Goal: Information Seeking & Learning: Learn about a topic

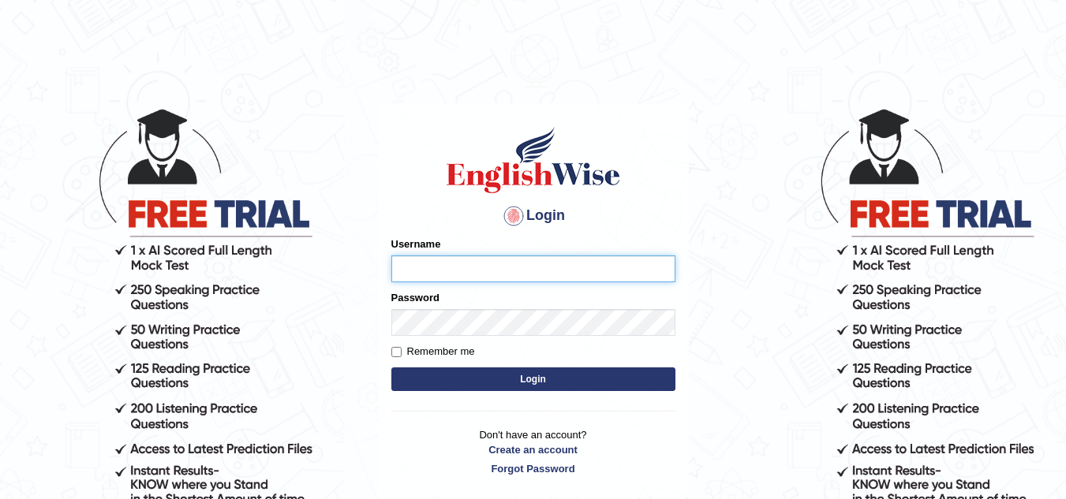
click at [489, 271] on input "Username" at bounding box center [533, 269] width 284 height 27
type input "jorgesmith_parramatta"
click at [541, 381] on button "Login" at bounding box center [533, 380] width 284 height 24
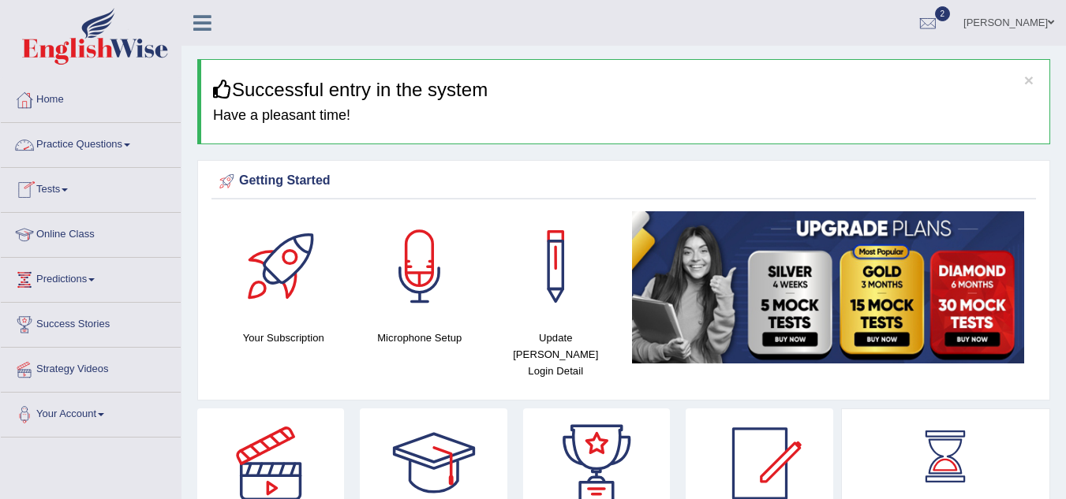
click at [97, 140] on link "Practice Questions" at bounding box center [91, 142] width 180 height 39
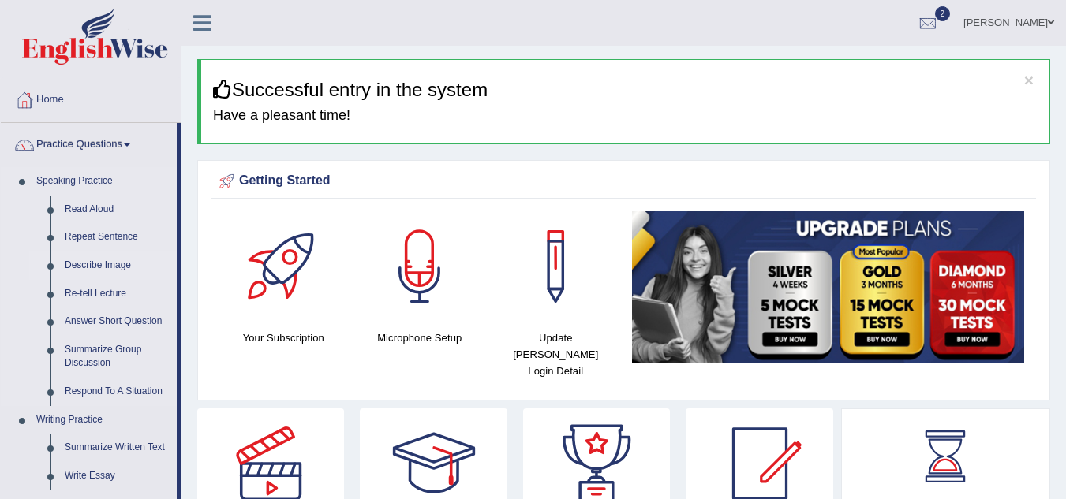
click at [111, 262] on link "Describe Image" at bounding box center [117, 266] width 119 height 28
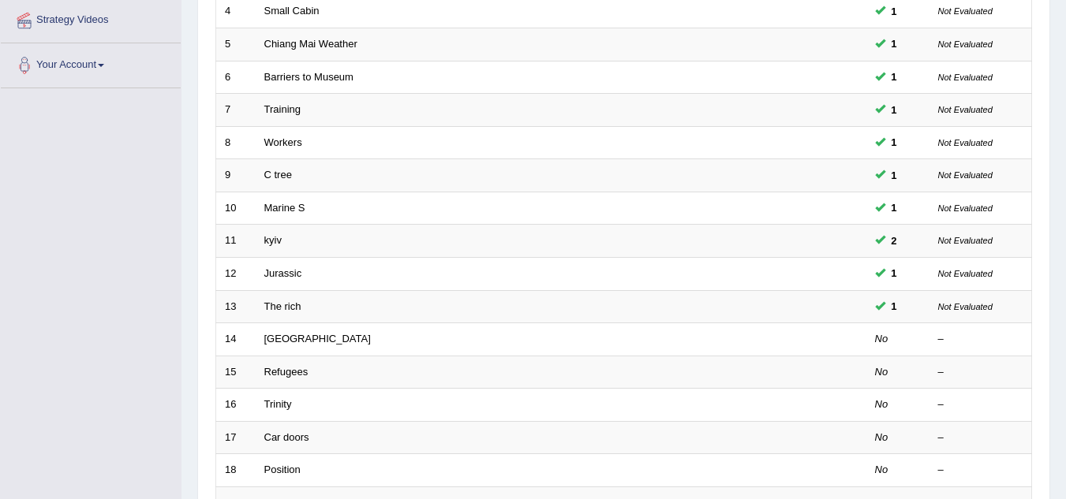
scroll to position [372, 0]
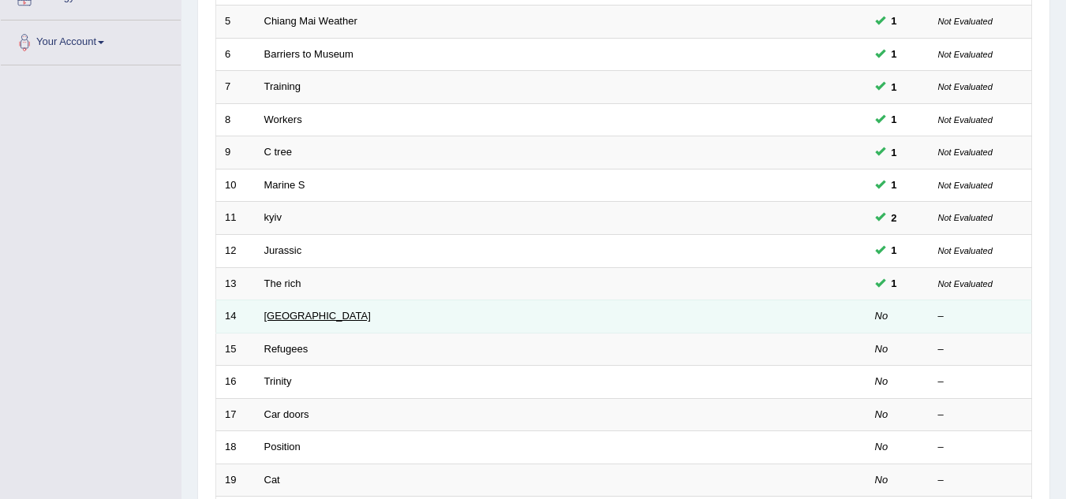
click at [273, 316] on link "Laos" at bounding box center [317, 316] width 106 height 12
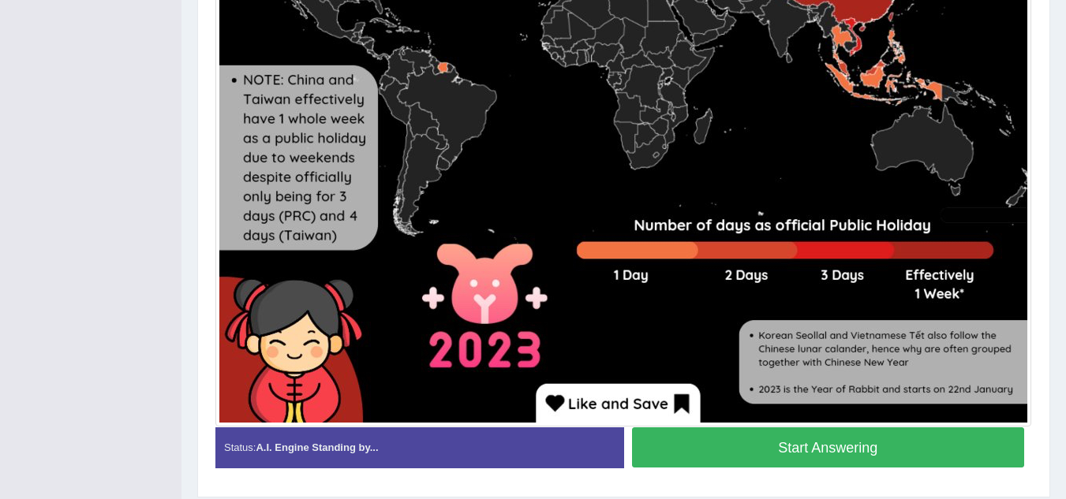
scroll to position [764, 0]
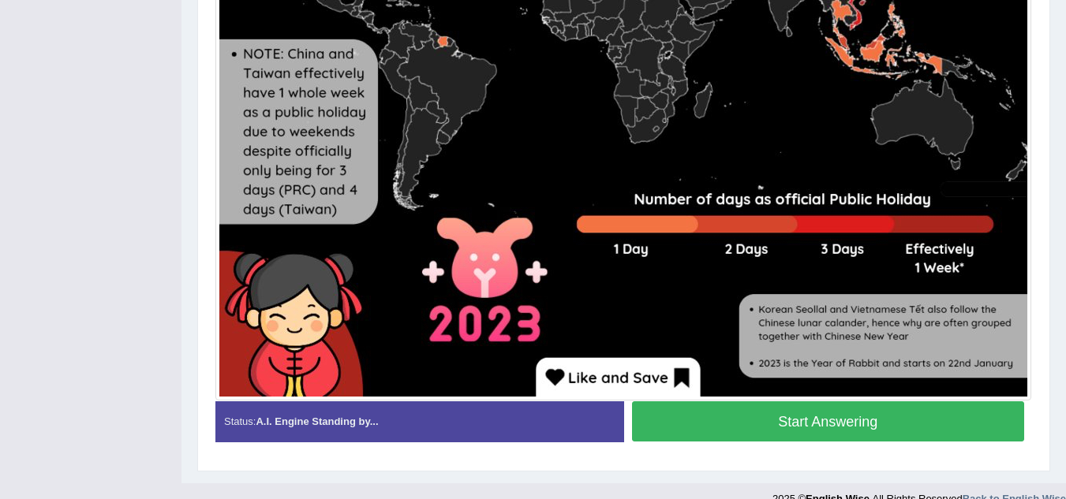
click at [843, 413] on button "Start Answering" at bounding box center [828, 422] width 393 height 40
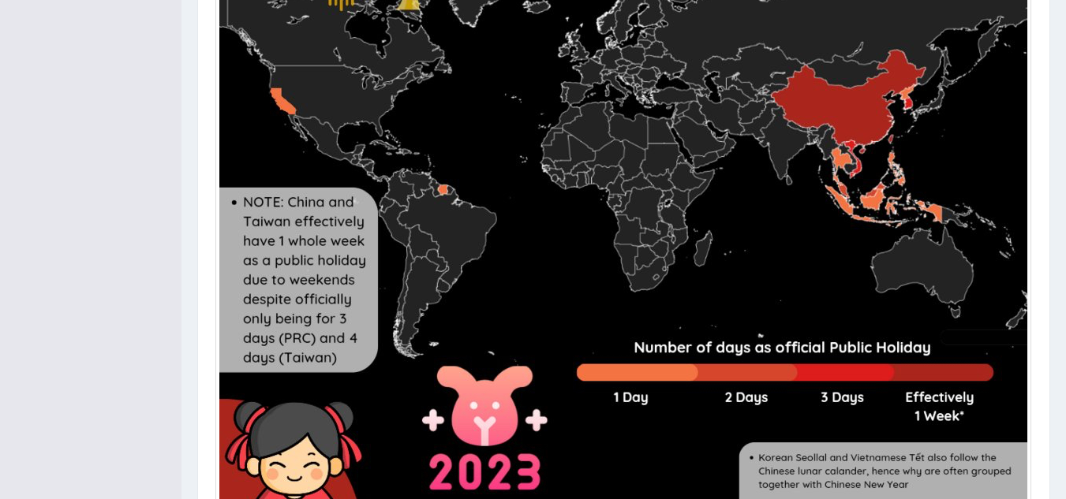
scroll to position [657, 0]
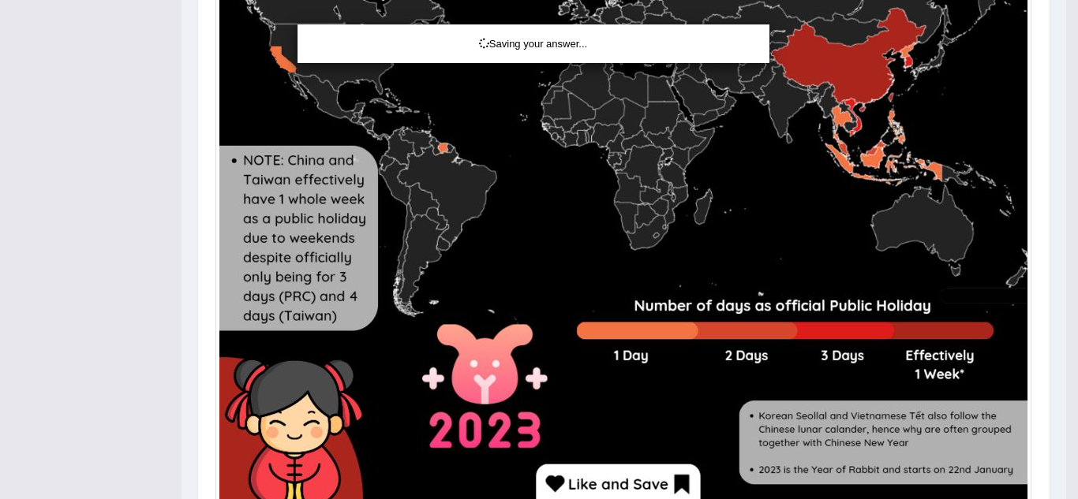
click at [1052, 259] on div "Saving your answer..." at bounding box center [539, 249] width 1078 height 499
click at [1026, 110] on div "Saving your answer..." at bounding box center [539, 249] width 1078 height 499
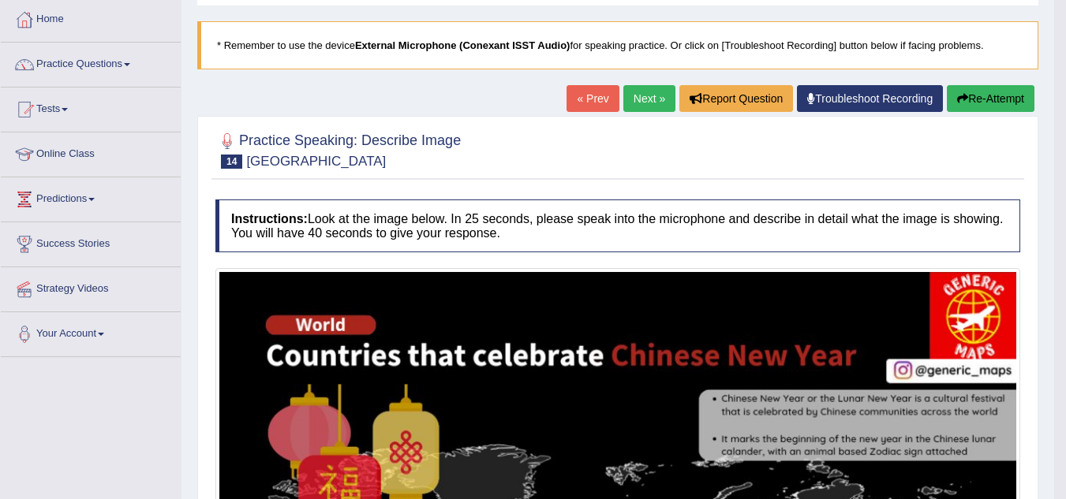
scroll to position [77, 0]
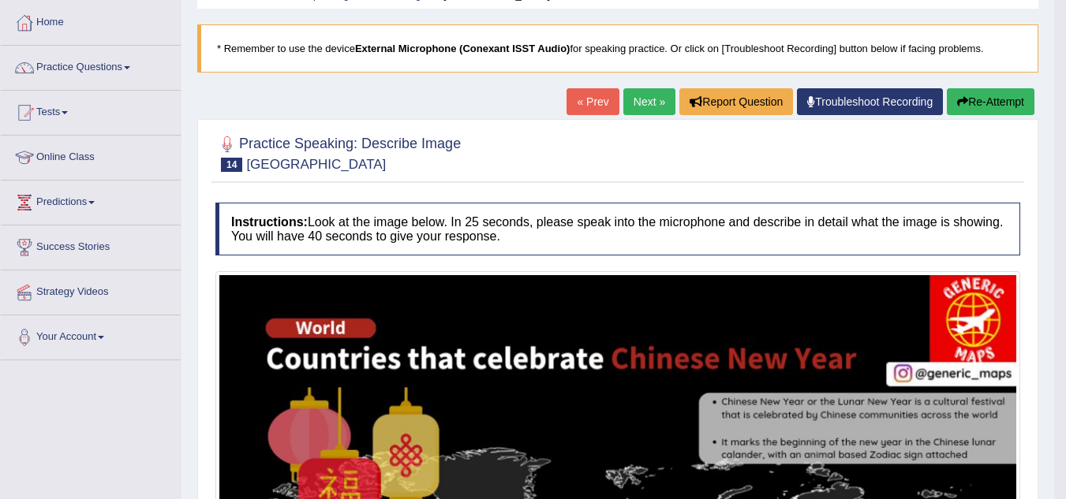
click at [636, 102] on link "Next »" at bounding box center [649, 101] width 52 height 27
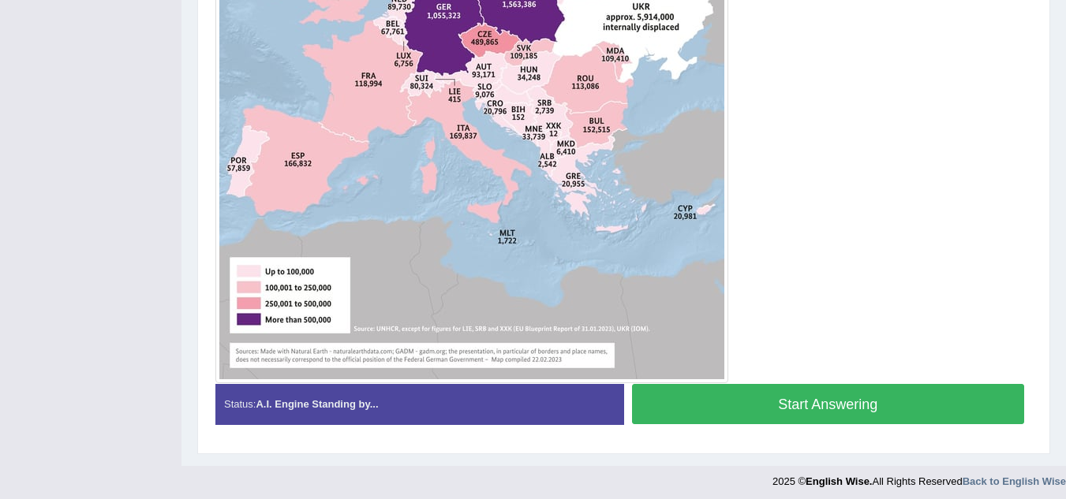
scroll to position [693, 0]
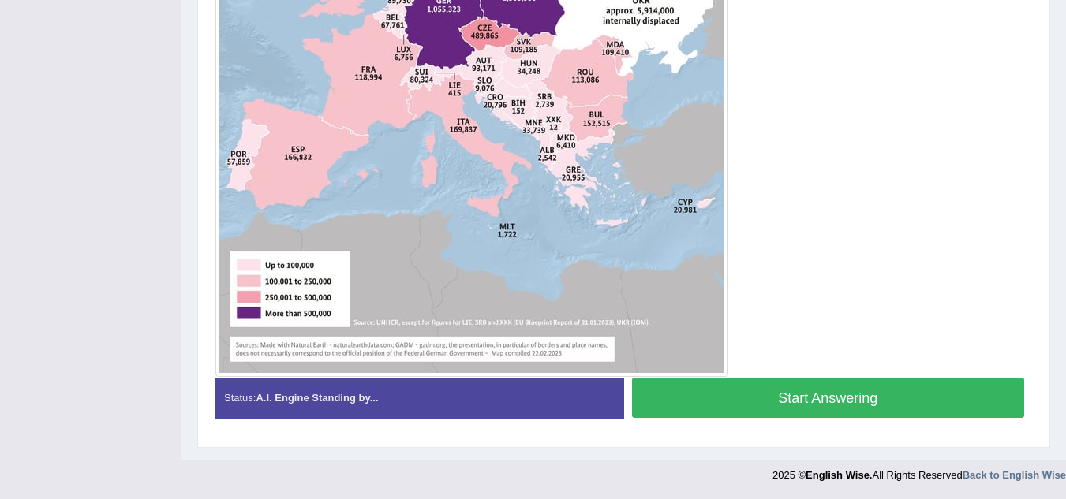
click at [913, 392] on button "Start Answering" at bounding box center [828, 398] width 393 height 40
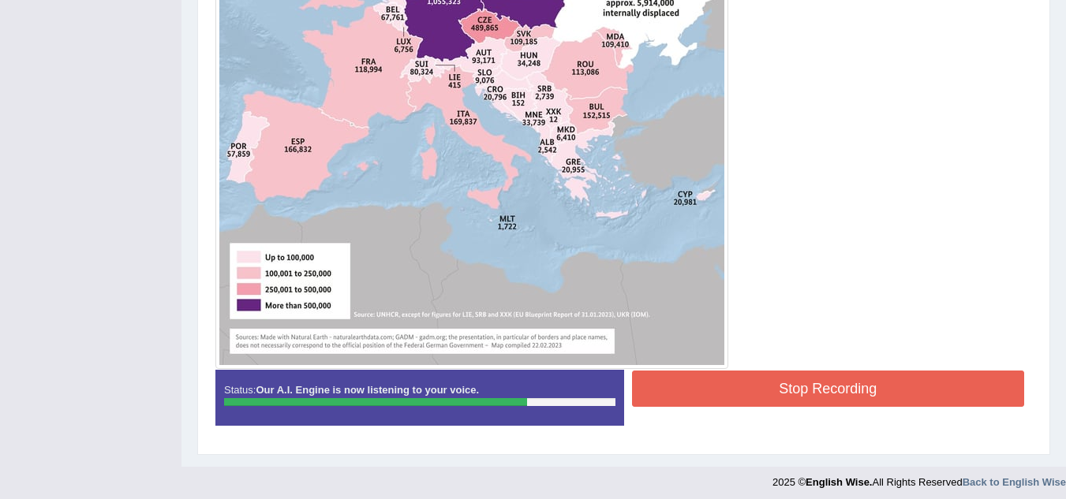
scroll to position [708, 0]
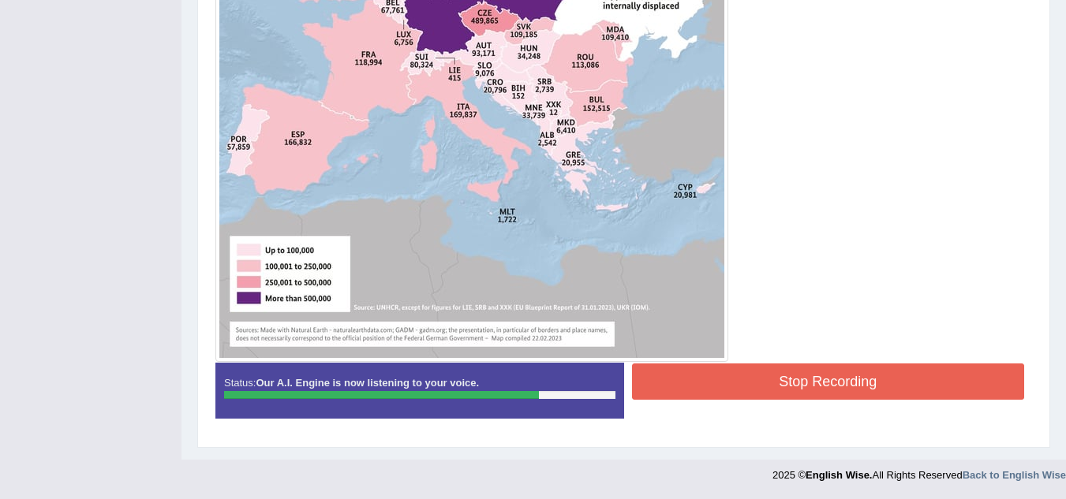
click at [840, 371] on button "Stop Recording" at bounding box center [828, 382] width 393 height 36
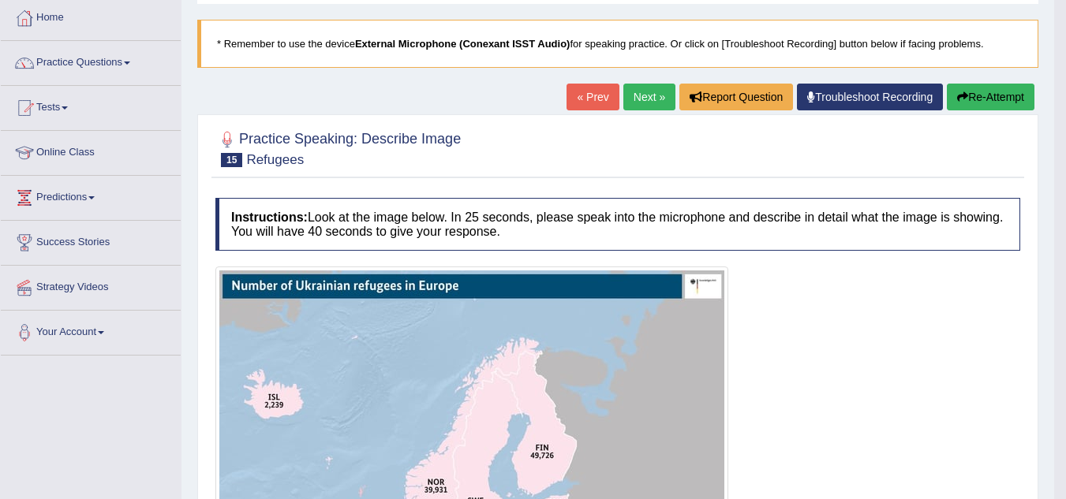
scroll to position [75, 0]
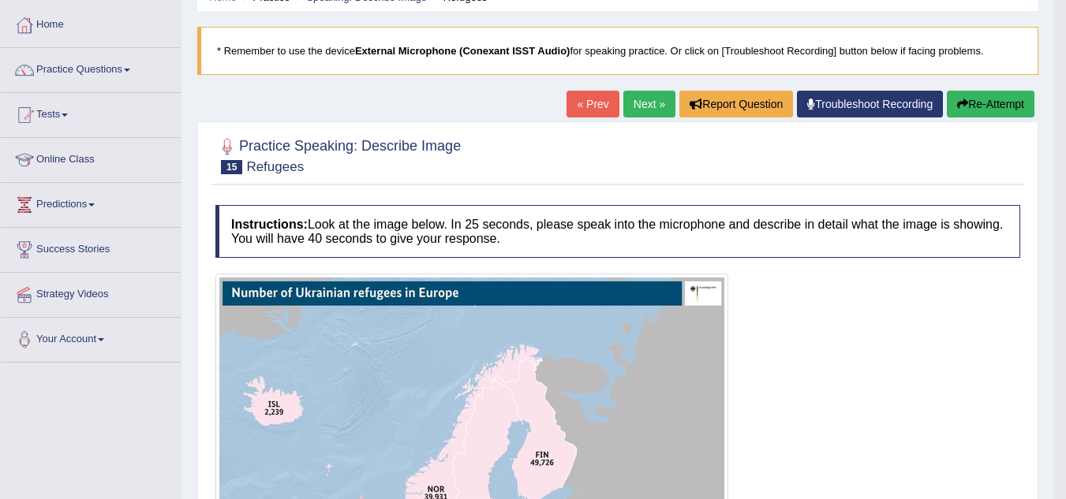
click at [984, 106] on button "Re-Attempt" at bounding box center [991, 104] width 88 height 27
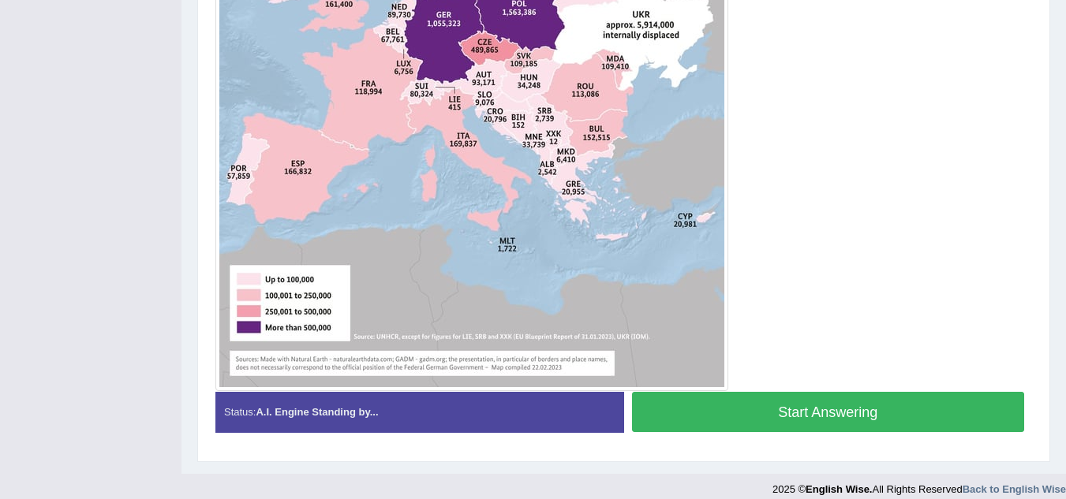
scroll to position [704, 0]
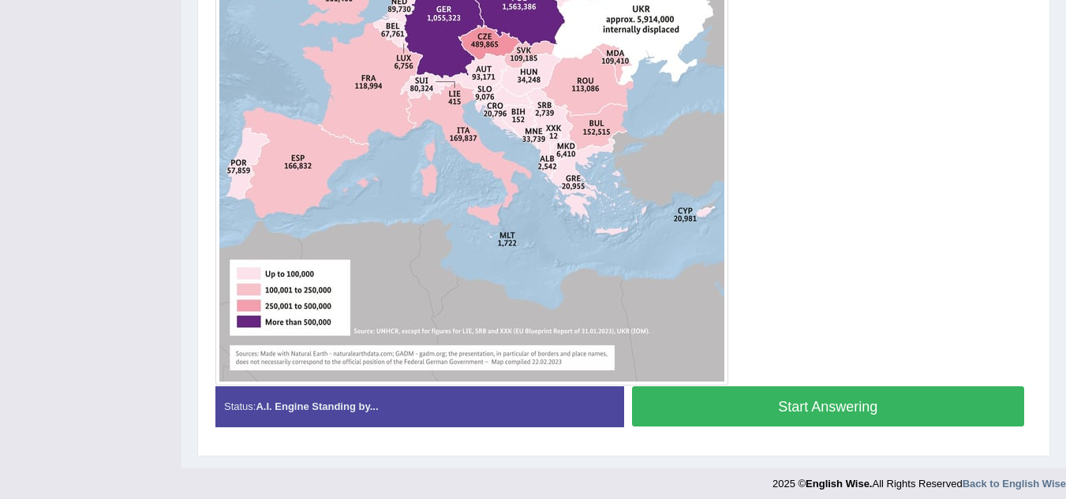
click at [886, 406] on button "Start Answering" at bounding box center [828, 407] width 393 height 40
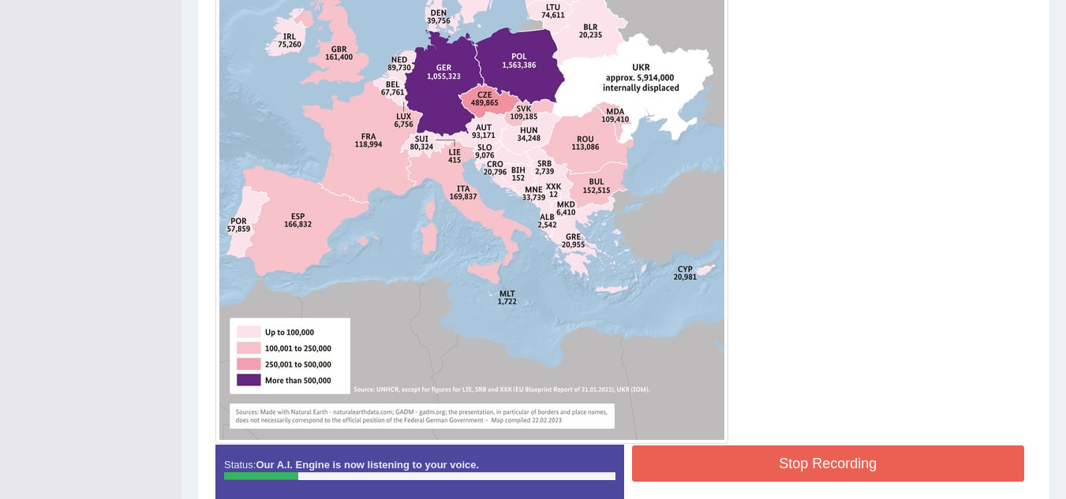
scroll to position [639, 0]
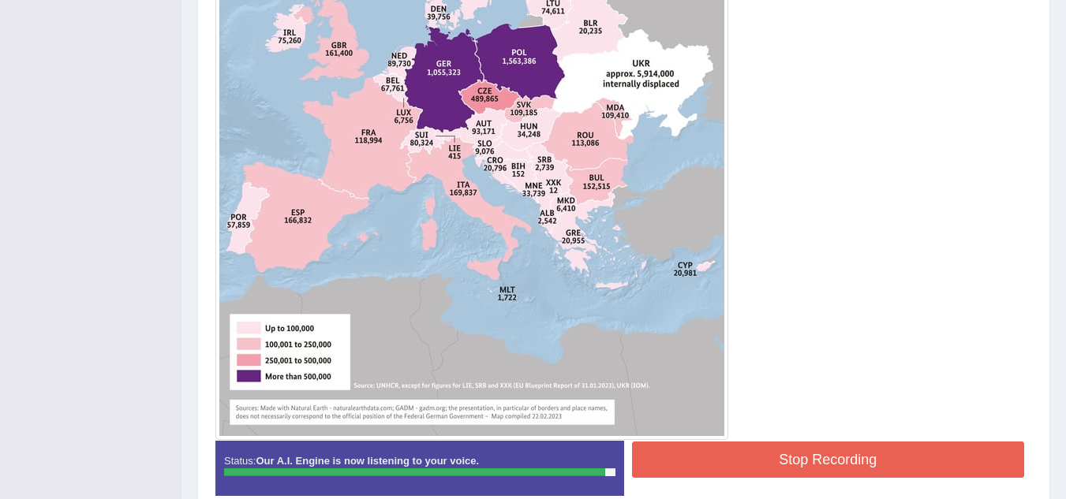
click at [887, 454] on button "Stop Recording" at bounding box center [828, 460] width 393 height 36
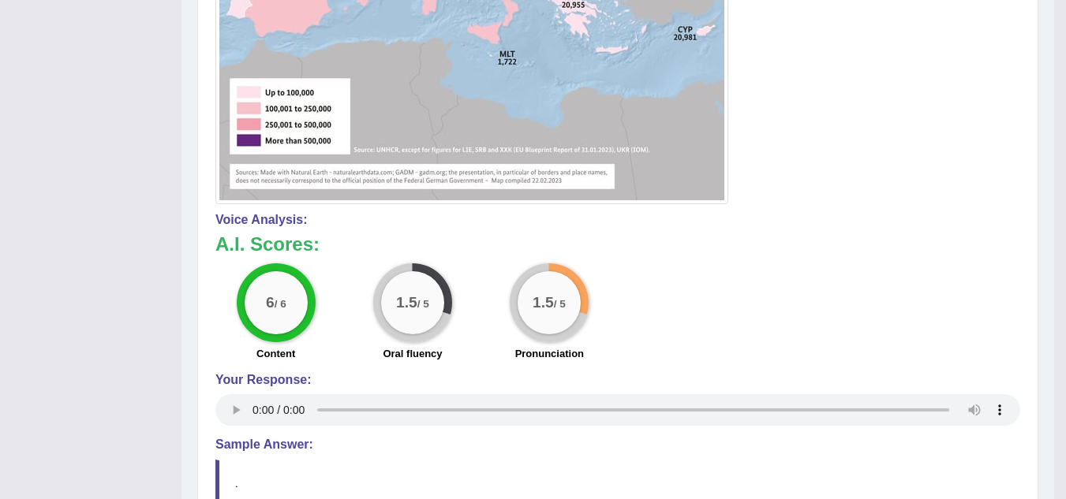
scroll to position [878, 0]
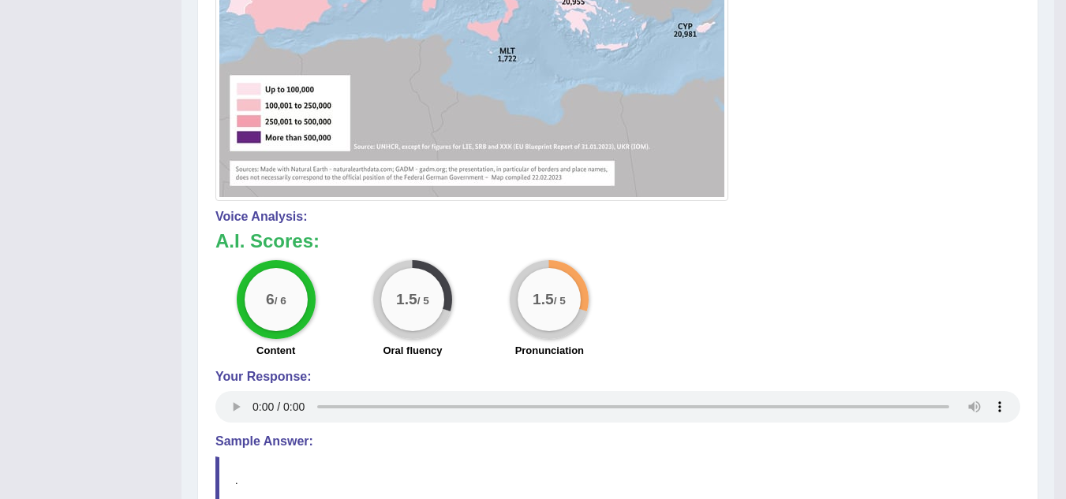
drag, startPoint x: 1061, startPoint y: 297, endPoint x: 1061, endPoint y: 316, distance: 18.1
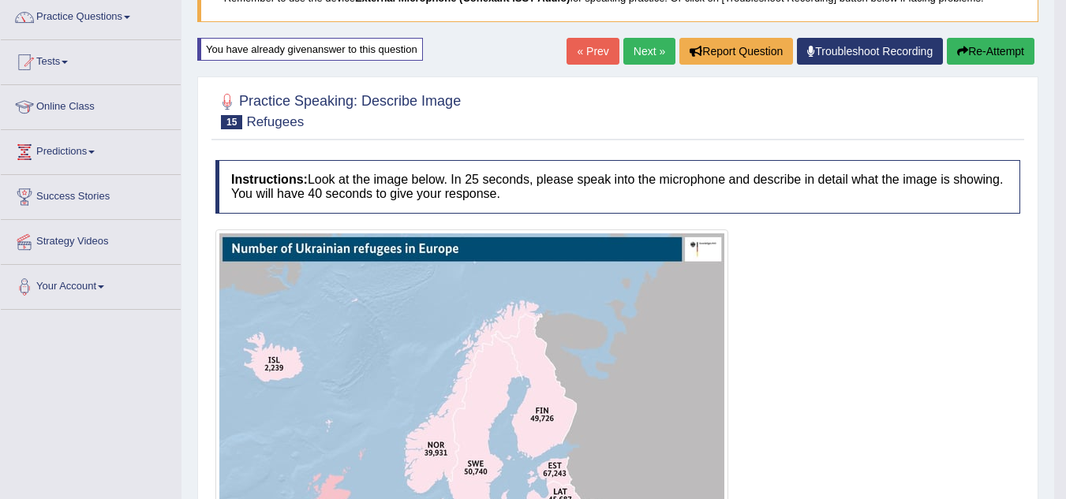
scroll to position [133, 0]
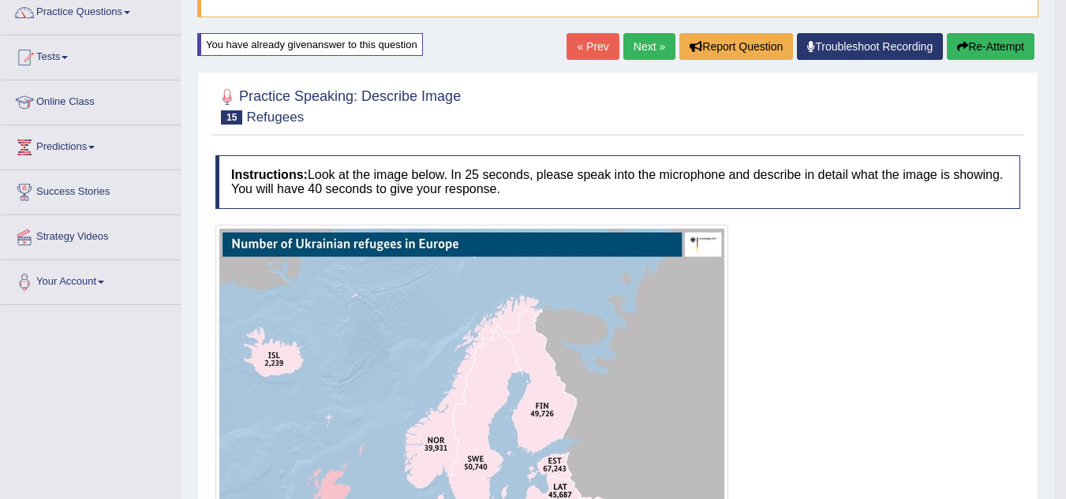
click at [636, 44] on link "Next »" at bounding box center [649, 46] width 52 height 27
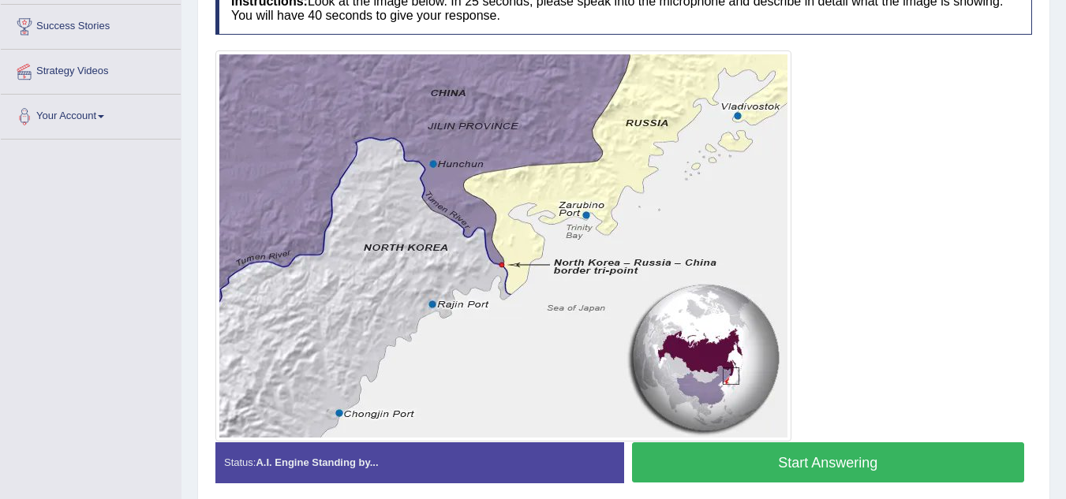
scroll to position [301, 0]
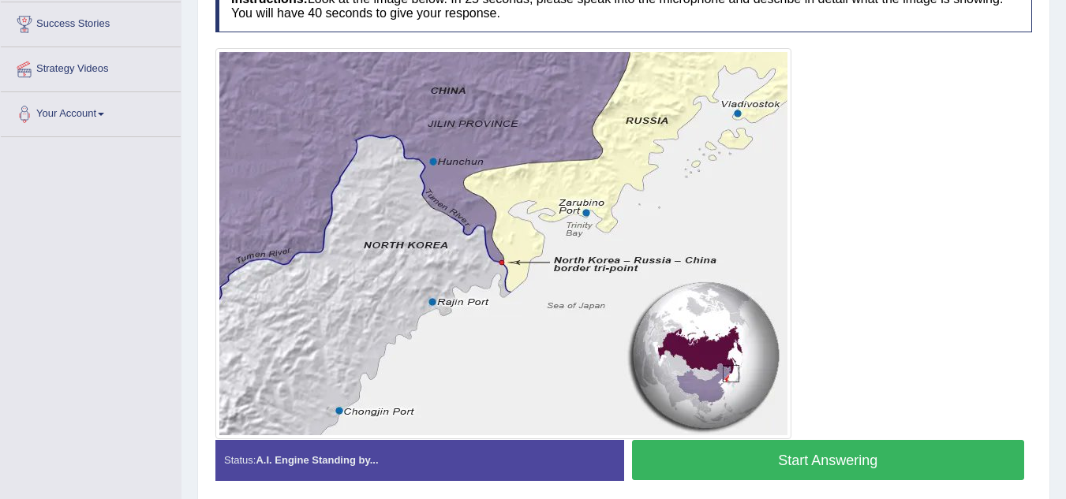
click at [840, 456] on button "Start Answering" at bounding box center [828, 460] width 393 height 40
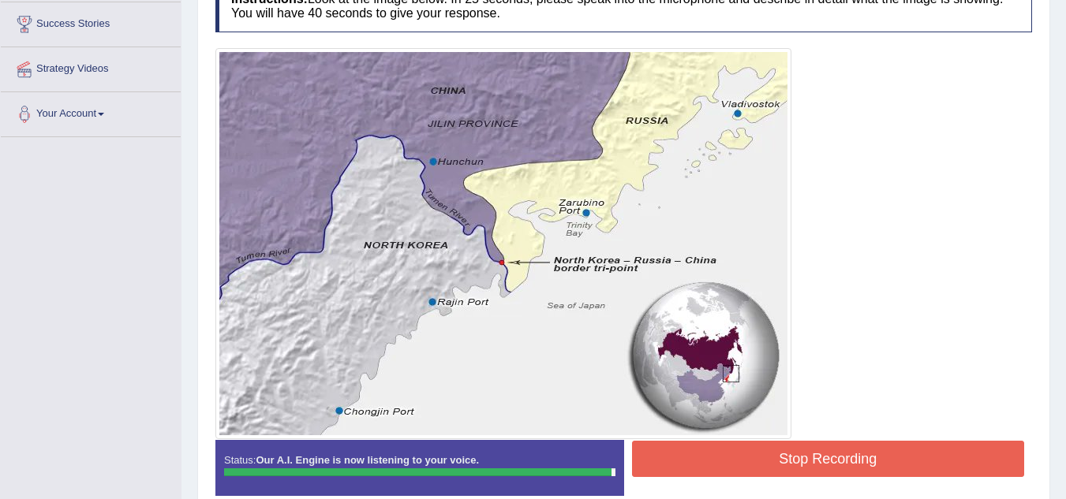
click at [871, 458] on button "Stop Recording" at bounding box center [828, 459] width 393 height 36
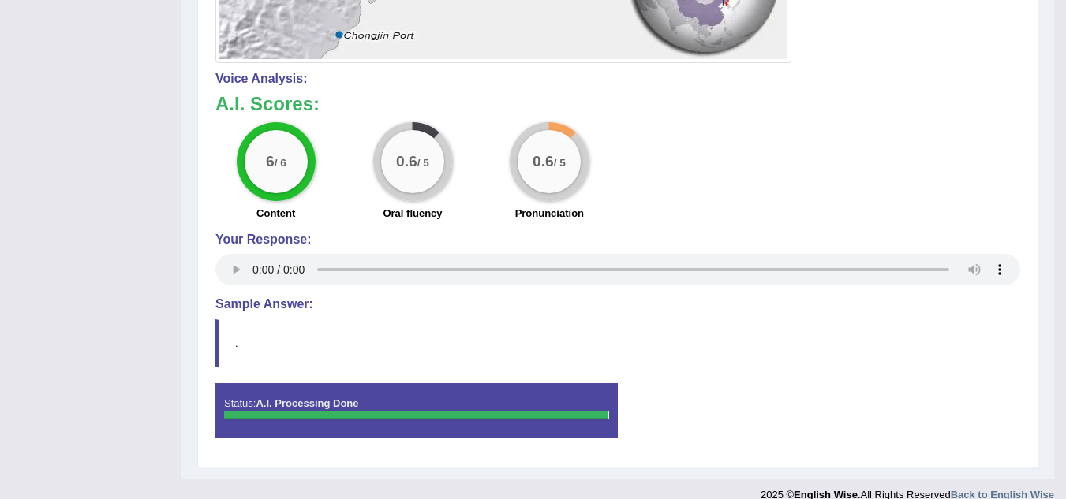
scroll to position [679, 0]
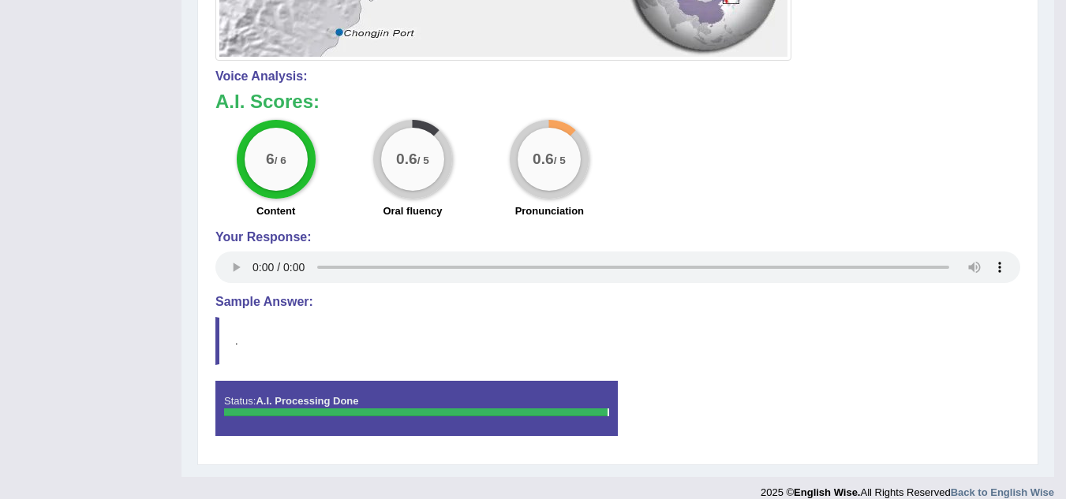
click at [222, 335] on blockquote "." at bounding box center [617, 341] width 805 height 48
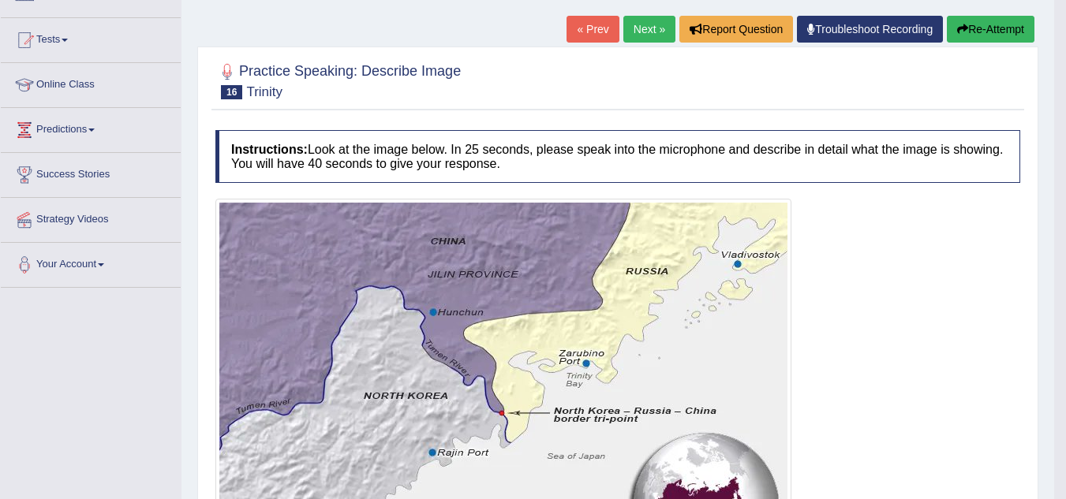
scroll to position [152, 0]
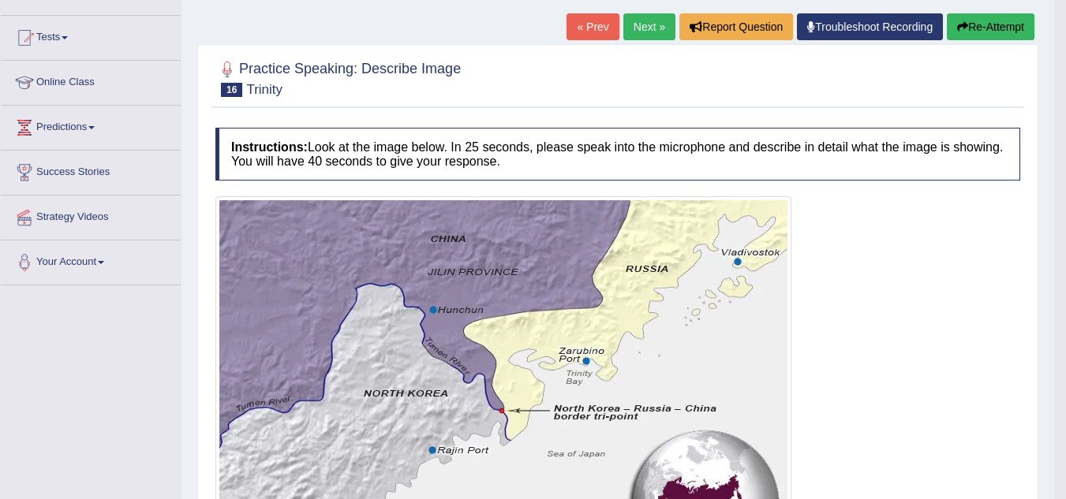
click at [992, 26] on button "Re-Attempt" at bounding box center [991, 26] width 88 height 27
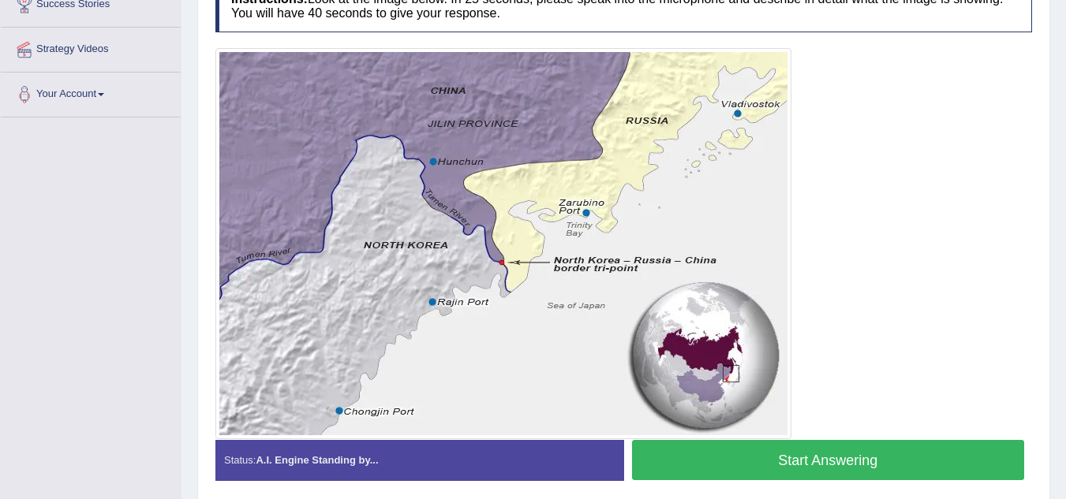
scroll to position [383, 0]
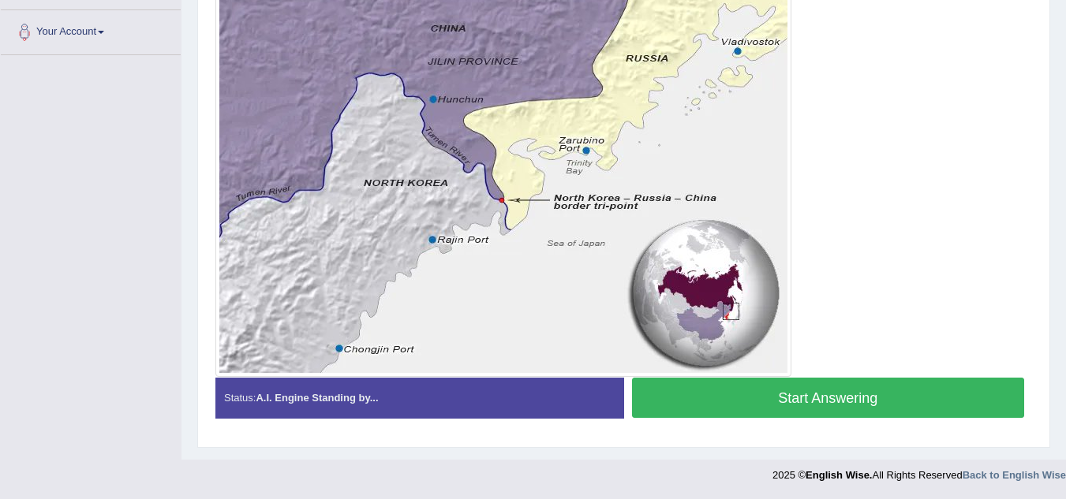
click at [861, 400] on button "Start Answering" at bounding box center [828, 398] width 393 height 40
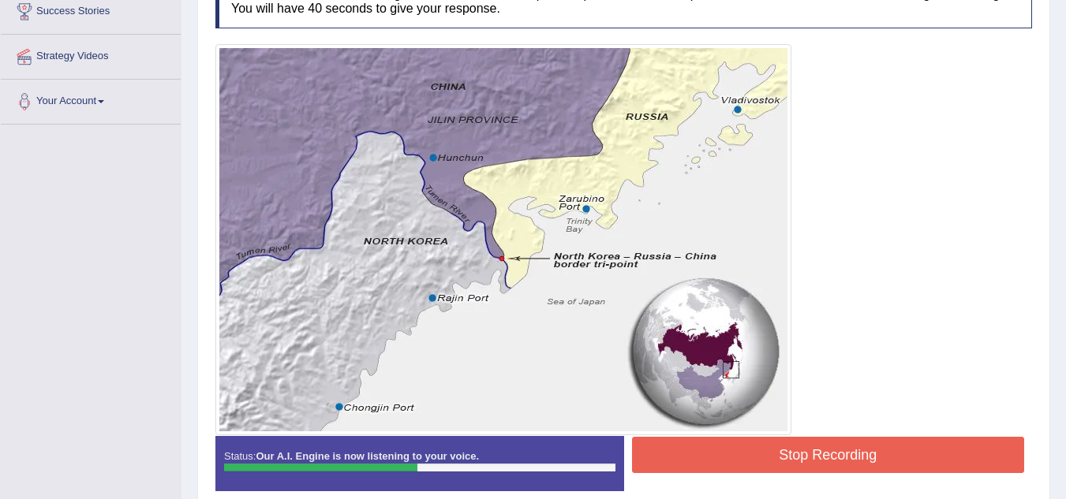
scroll to position [312, 0]
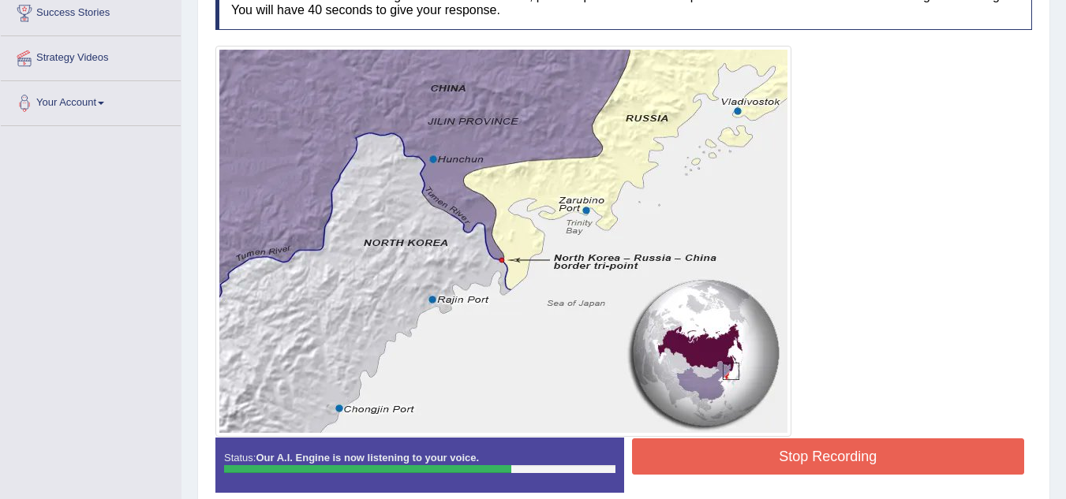
click at [820, 447] on button "Stop Recording" at bounding box center [828, 457] width 393 height 36
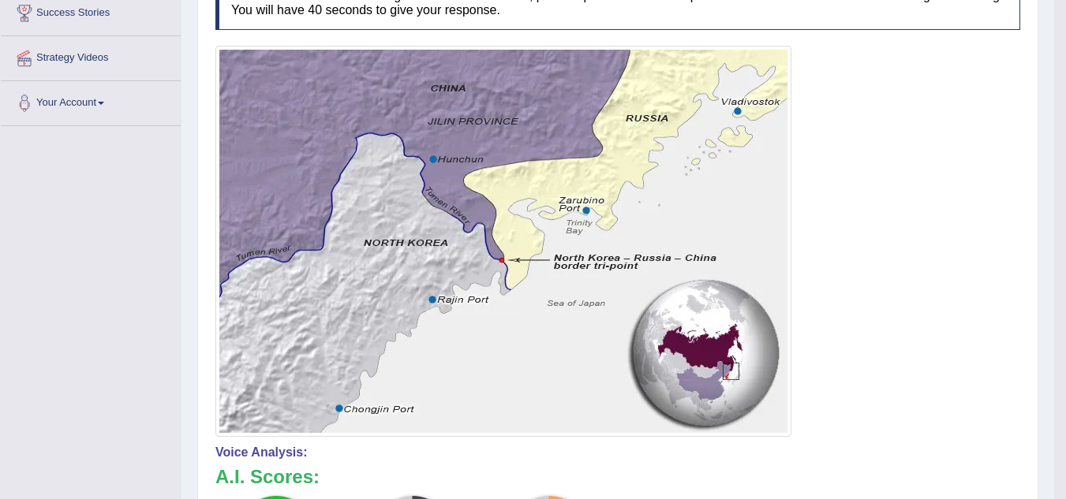
drag, startPoint x: 1071, startPoint y: 202, endPoint x: 1065, endPoint y: 282, distance: 80.7
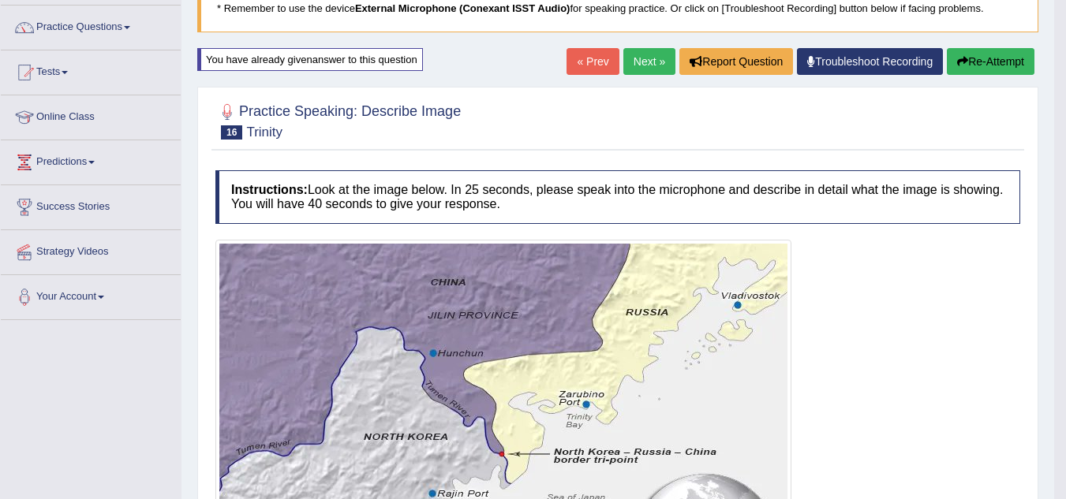
scroll to position [120, 0]
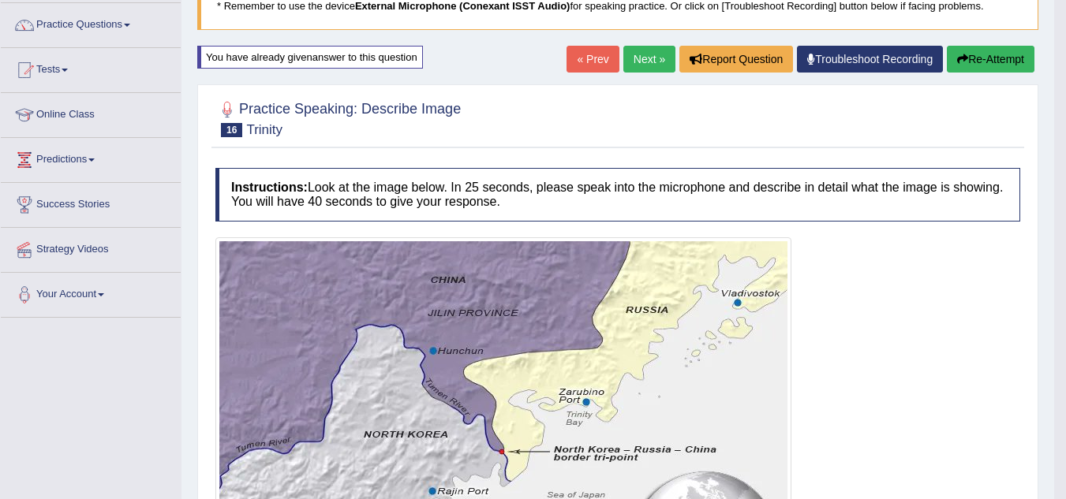
click at [635, 58] on link "Next »" at bounding box center [649, 59] width 52 height 27
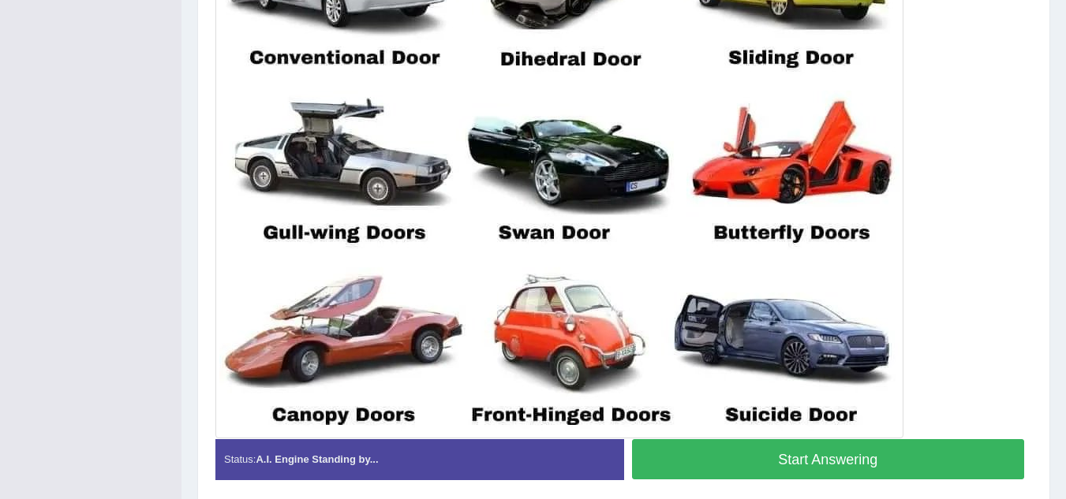
scroll to position [518, 0]
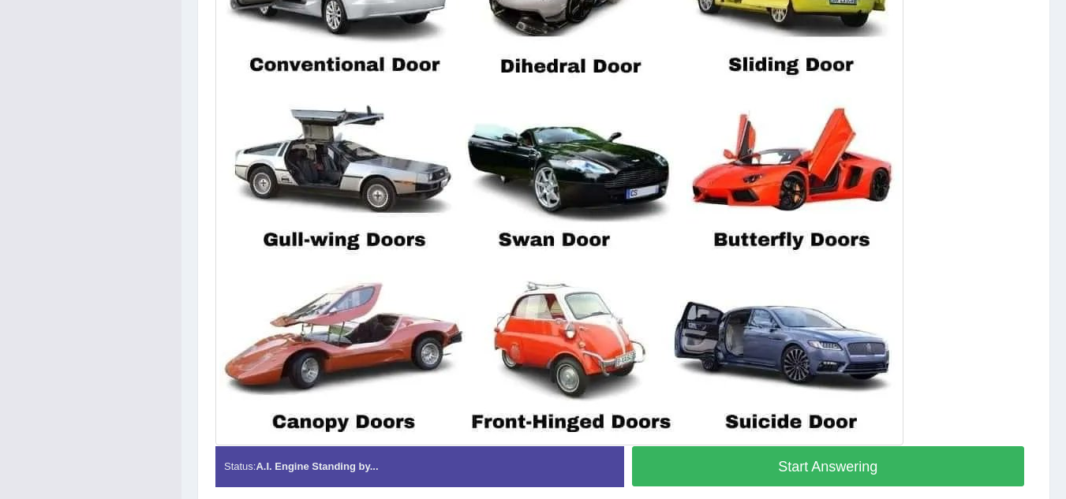
scroll to position [511, 0]
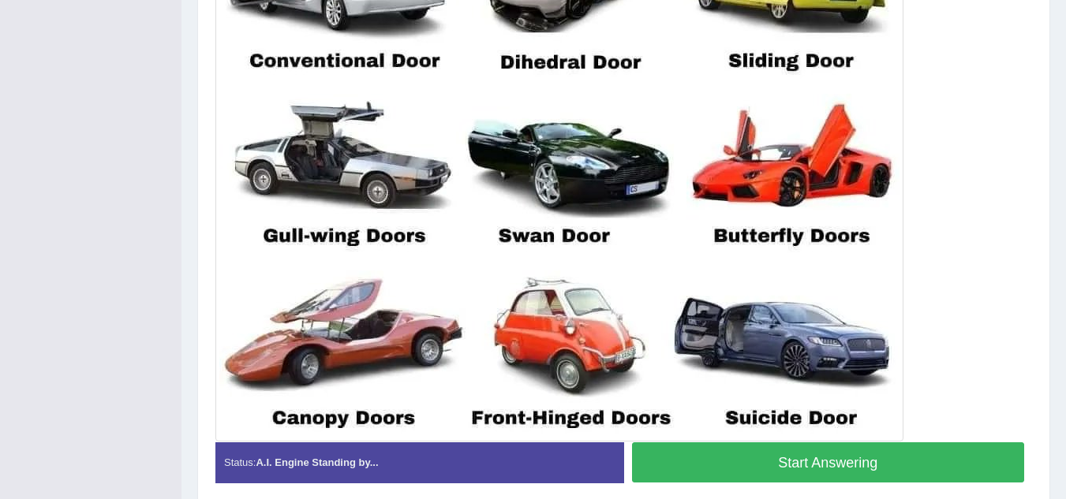
drag, startPoint x: 840, startPoint y: 453, endPoint x: 878, endPoint y: 458, distance: 38.3
click at [878, 458] on button "Start Answering" at bounding box center [828, 463] width 393 height 40
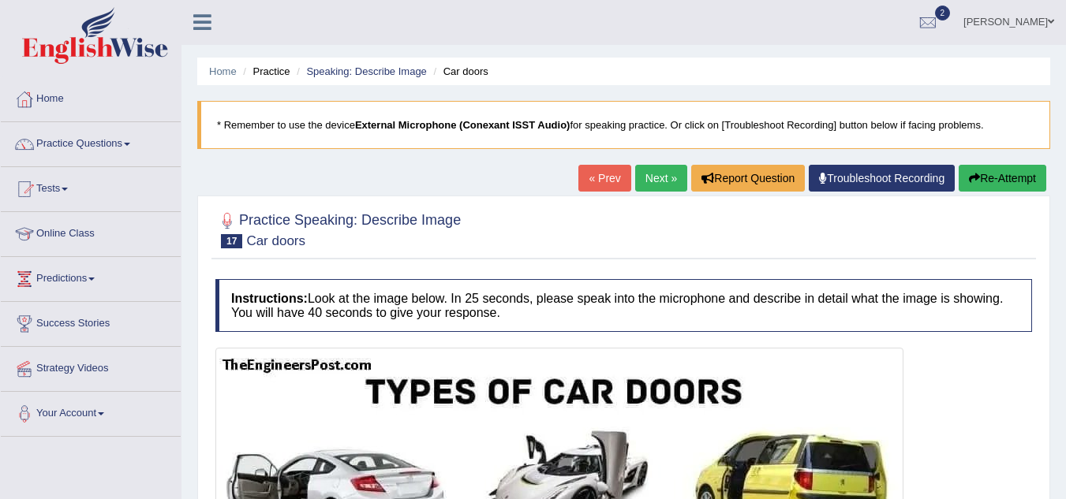
scroll to position [0, 0]
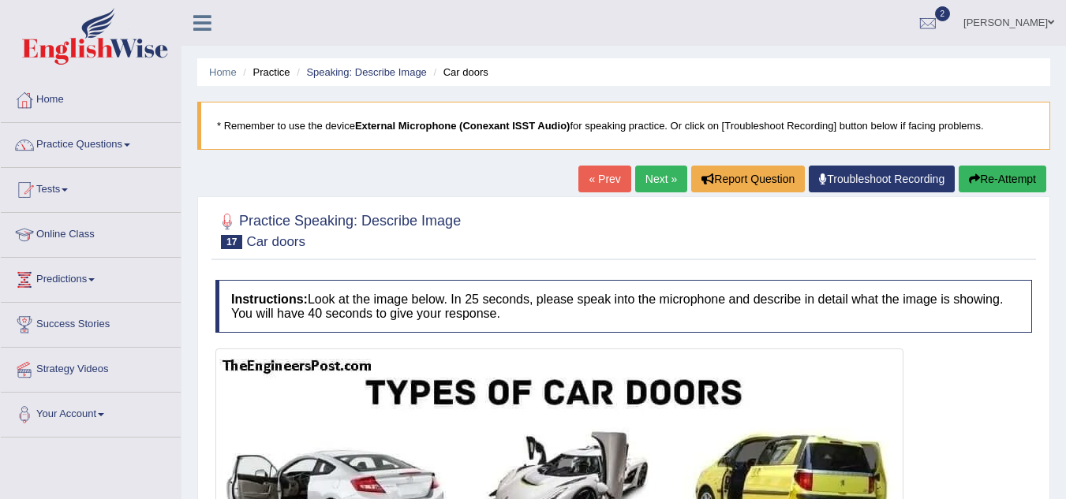
click at [996, 171] on button "Re-Attempt" at bounding box center [1002, 179] width 88 height 27
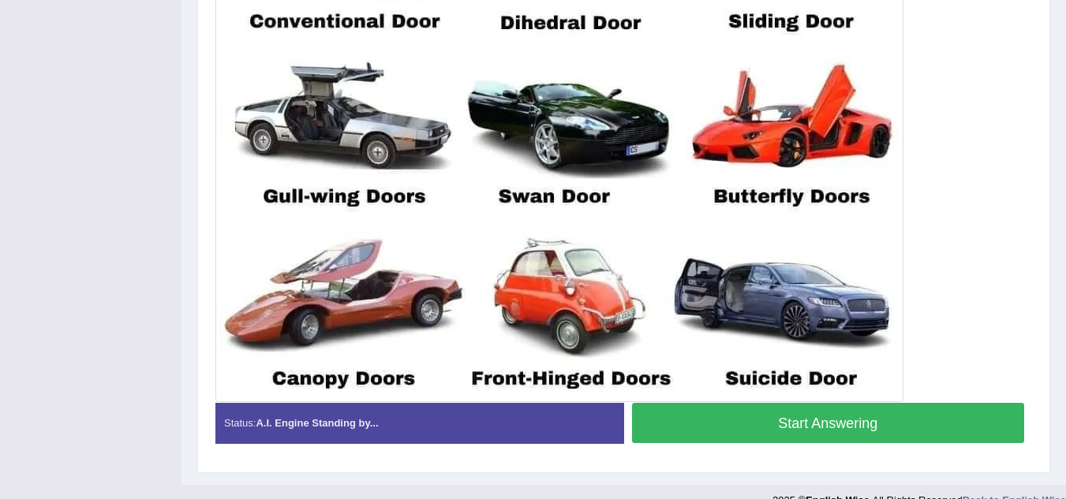
scroll to position [576, 0]
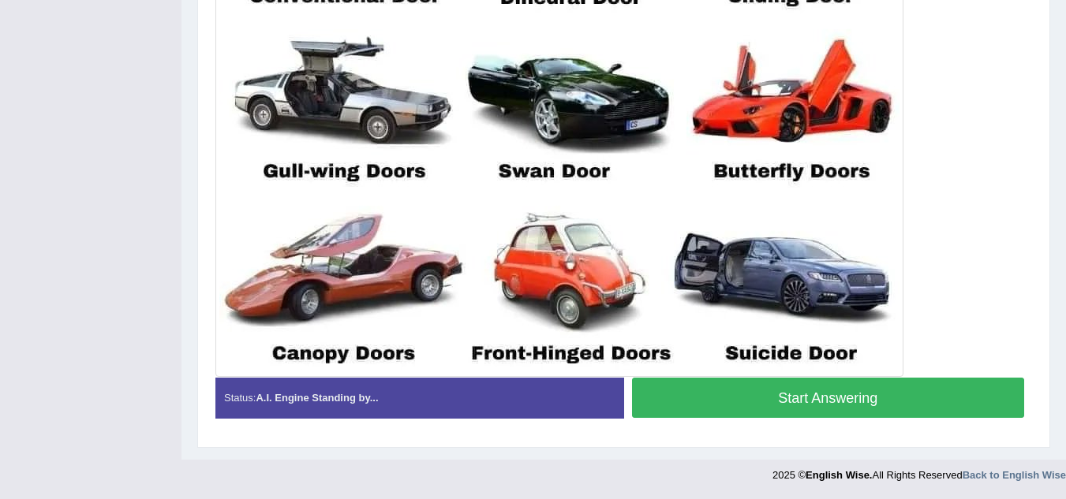
click at [862, 400] on button "Start Answering" at bounding box center [828, 398] width 393 height 40
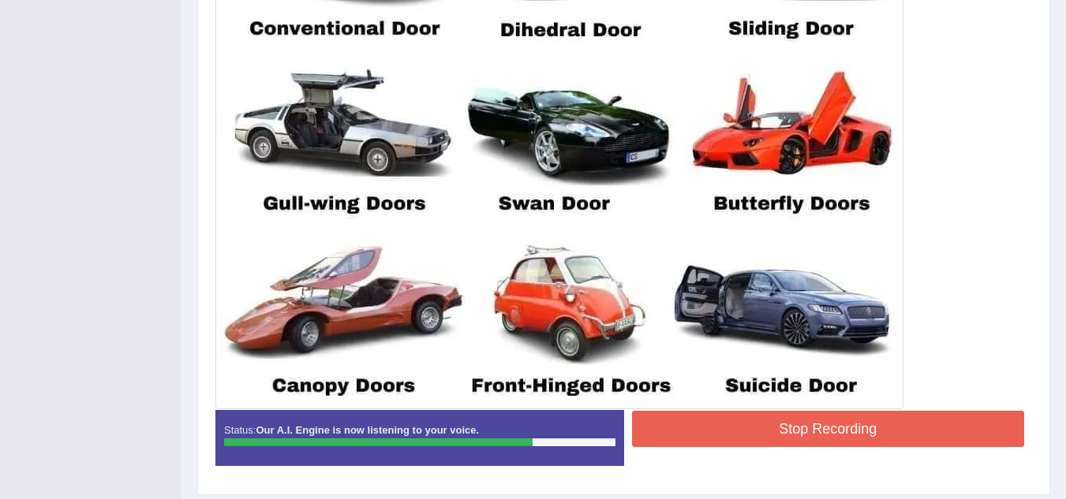
scroll to position [560, 0]
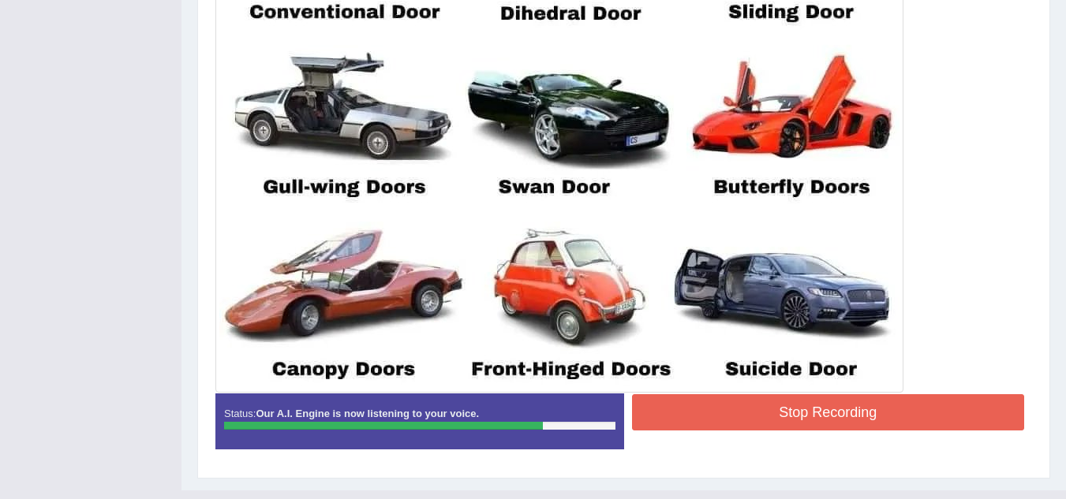
click at [906, 406] on button "Stop Recording" at bounding box center [828, 412] width 393 height 36
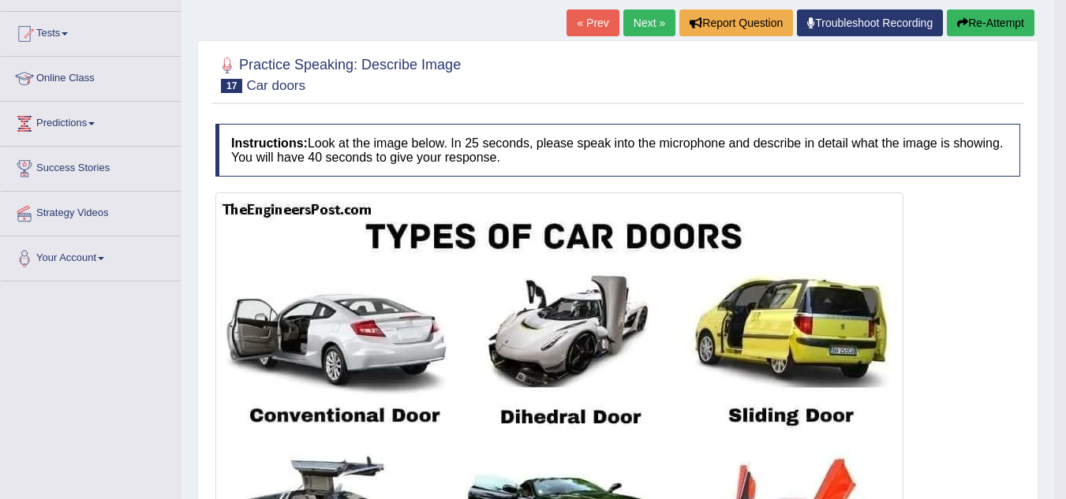
scroll to position [154, 0]
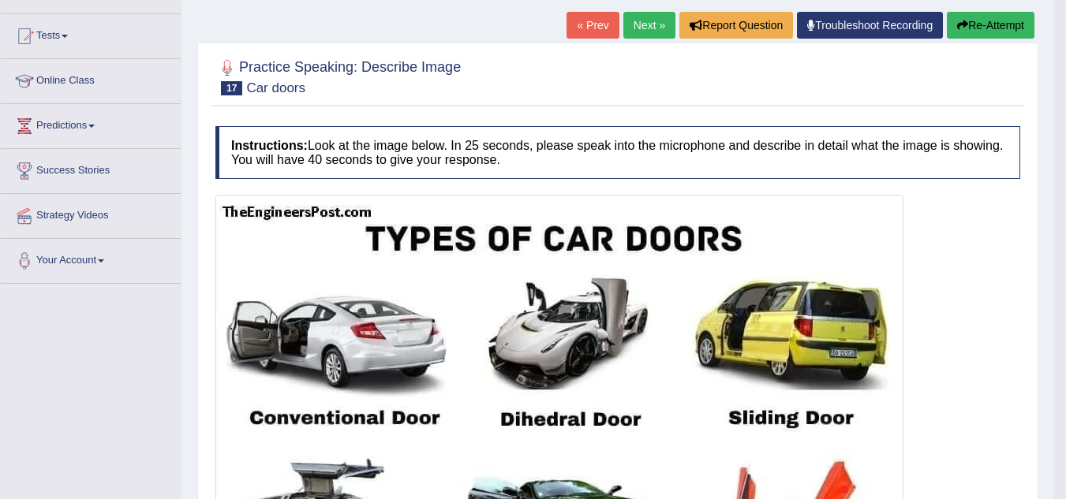
click at [986, 18] on button "Re-Attempt" at bounding box center [991, 25] width 88 height 27
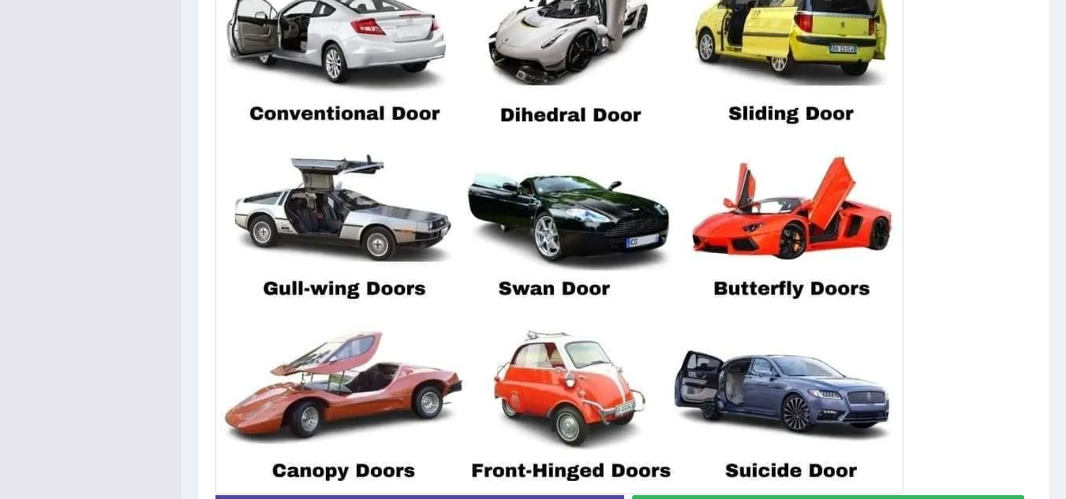
scroll to position [596, 0]
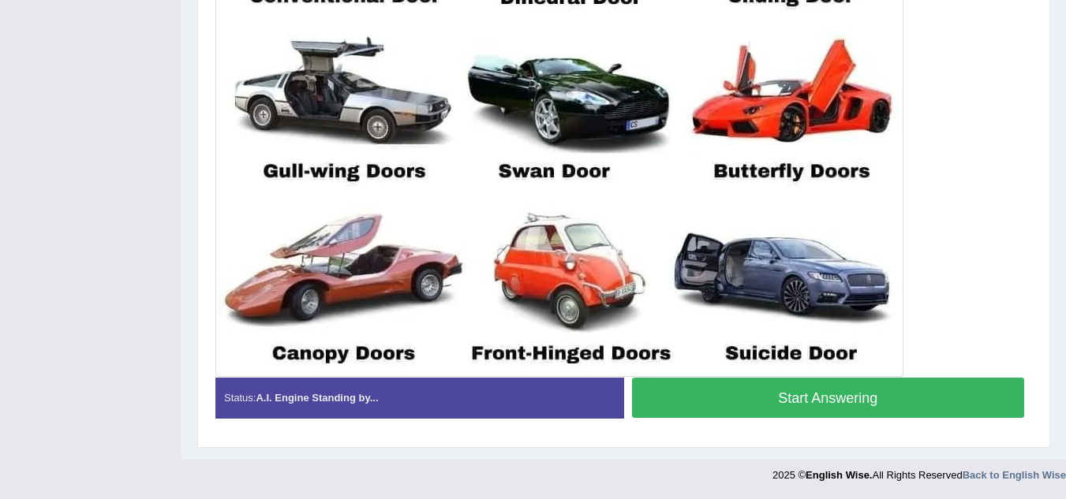
click at [887, 394] on button "Start Answering" at bounding box center [828, 398] width 393 height 40
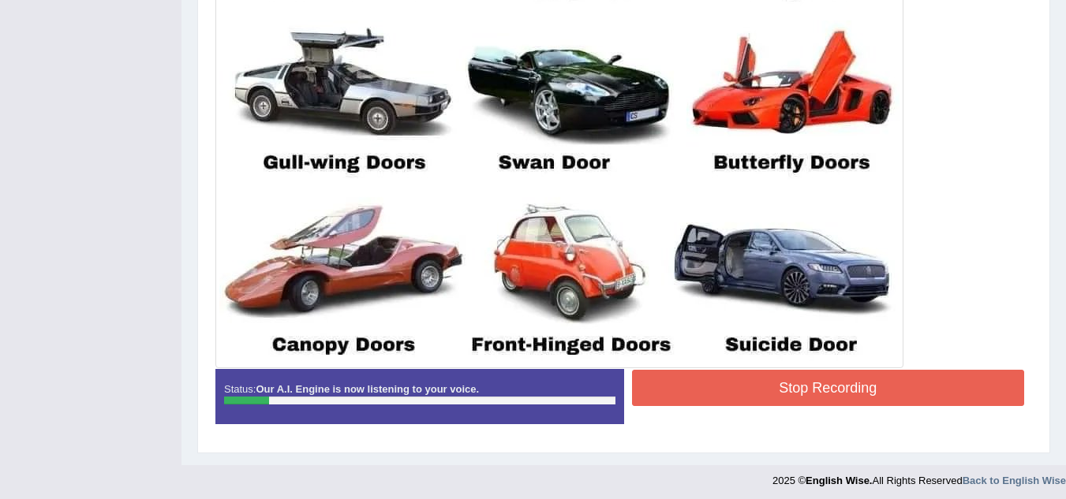
scroll to position [599, 0]
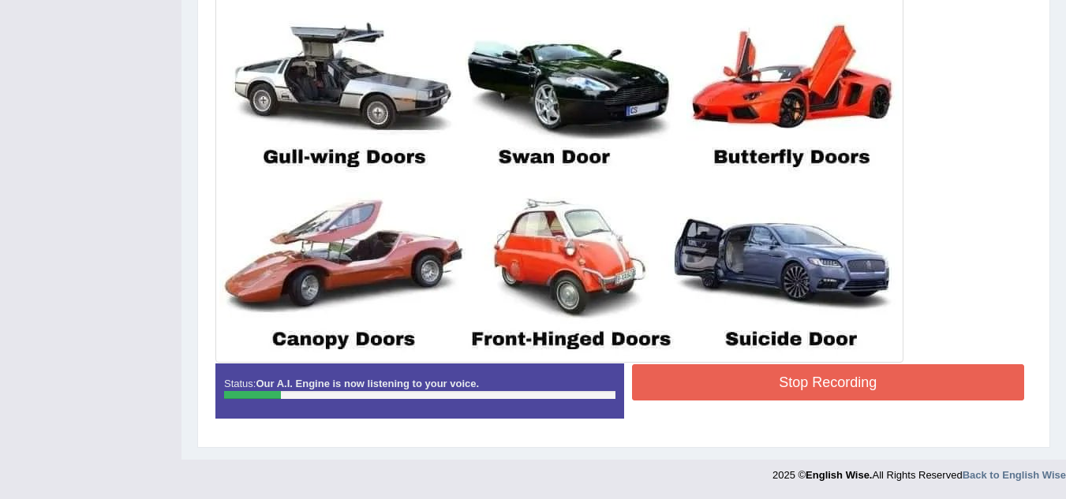
click at [842, 382] on button "Stop Recording" at bounding box center [828, 382] width 393 height 36
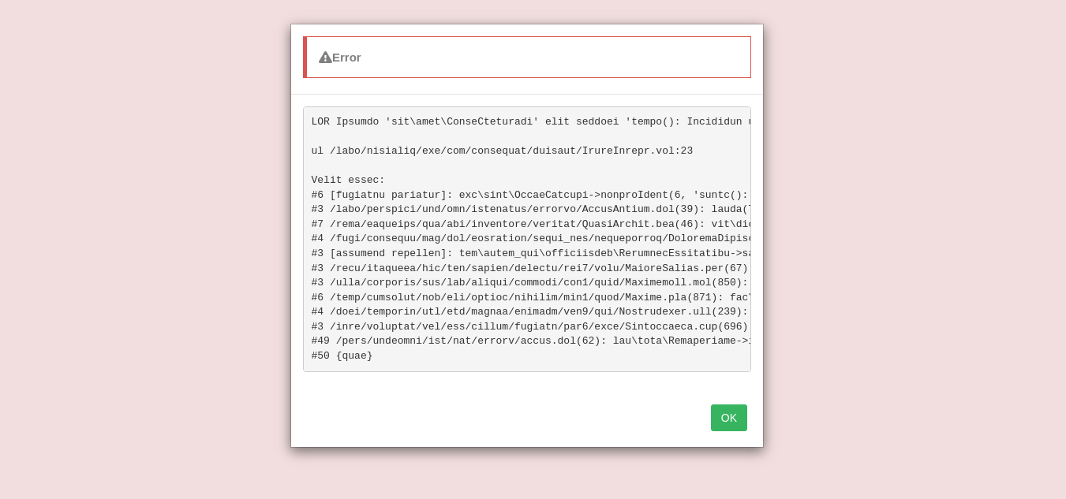
click at [731, 431] on button "OK" at bounding box center [729, 418] width 36 height 27
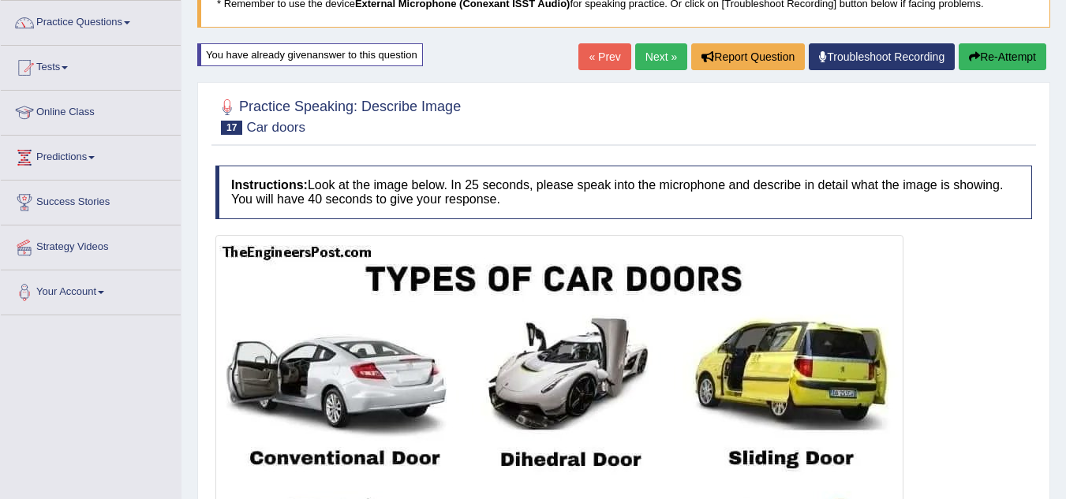
scroll to position [73, 0]
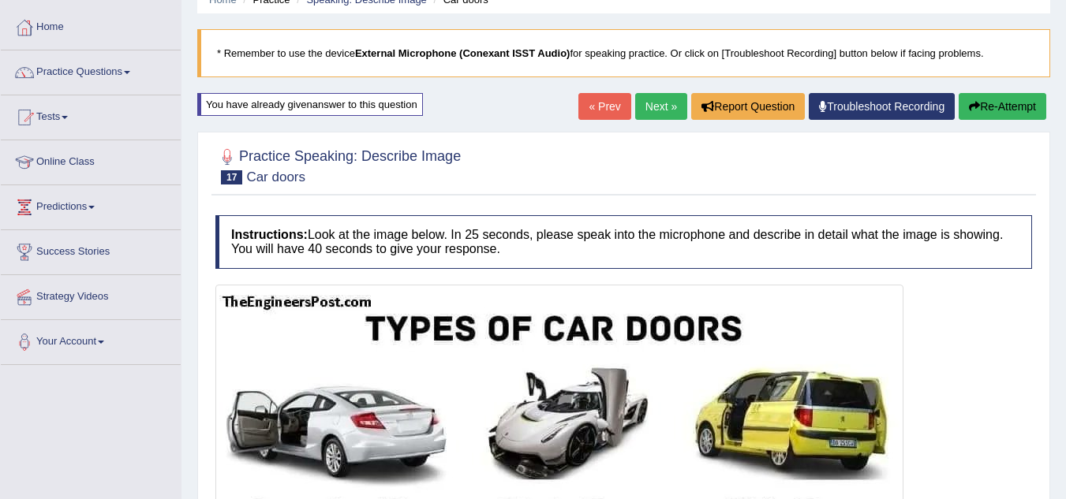
click at [990, 107] on button "Re-Attempt" at bounding box center [1002, 106] width 88 height 27
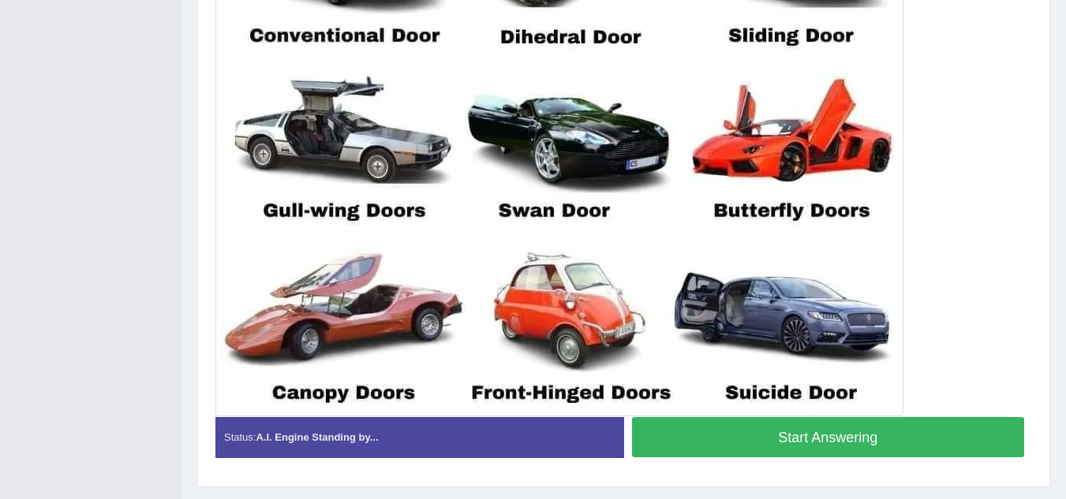
scroll to position [562, 0]
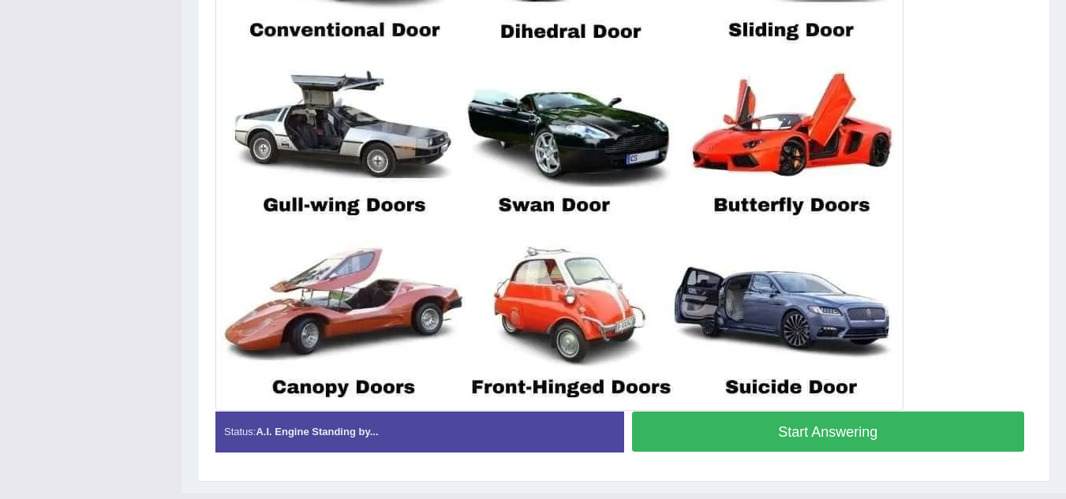
click at [845, 430] on button "Start Answering" at bounding box center [828, 432] width 393 height 40
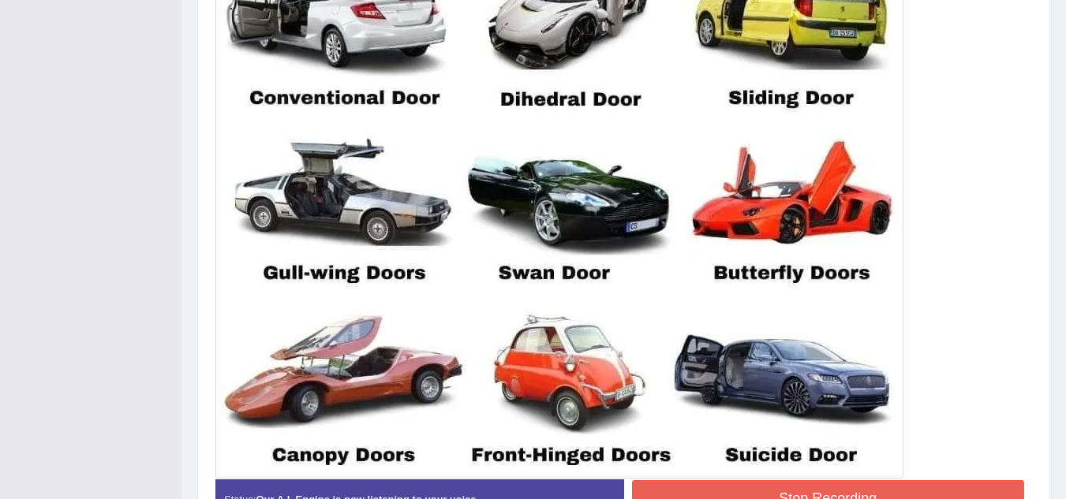
scroll to position [599, 0]
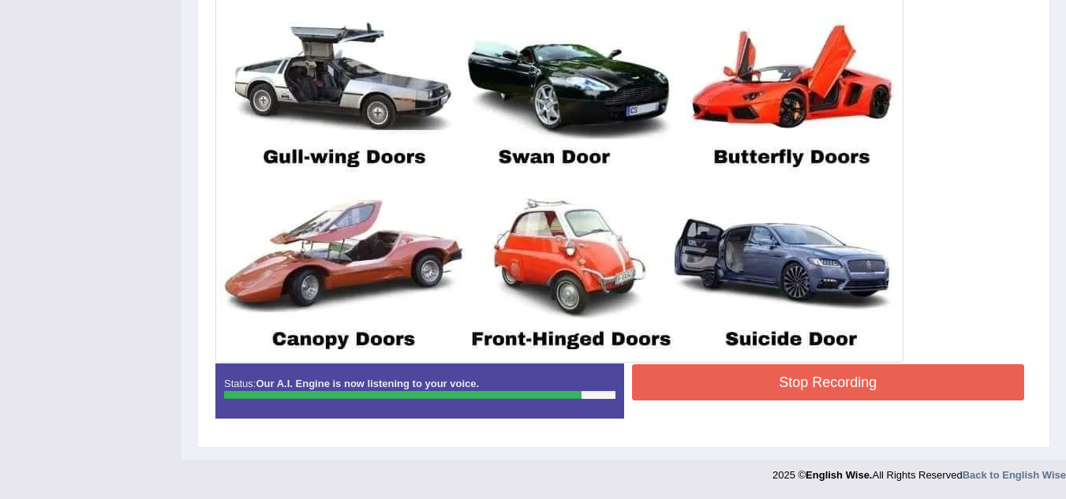
click at [863, 377] on button "Stop Recording" at bounding box center [828, 382] width 393 height 36
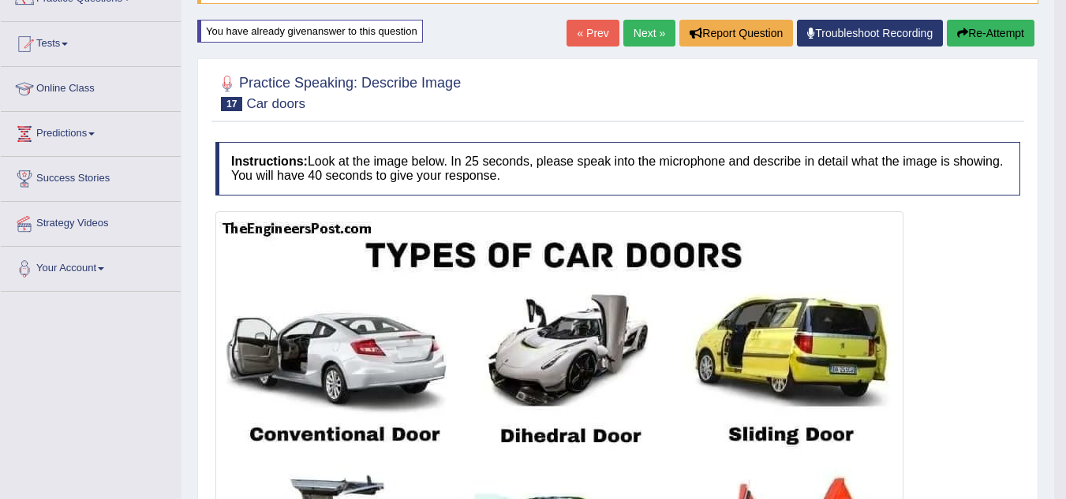
scroll to position [141, 0]
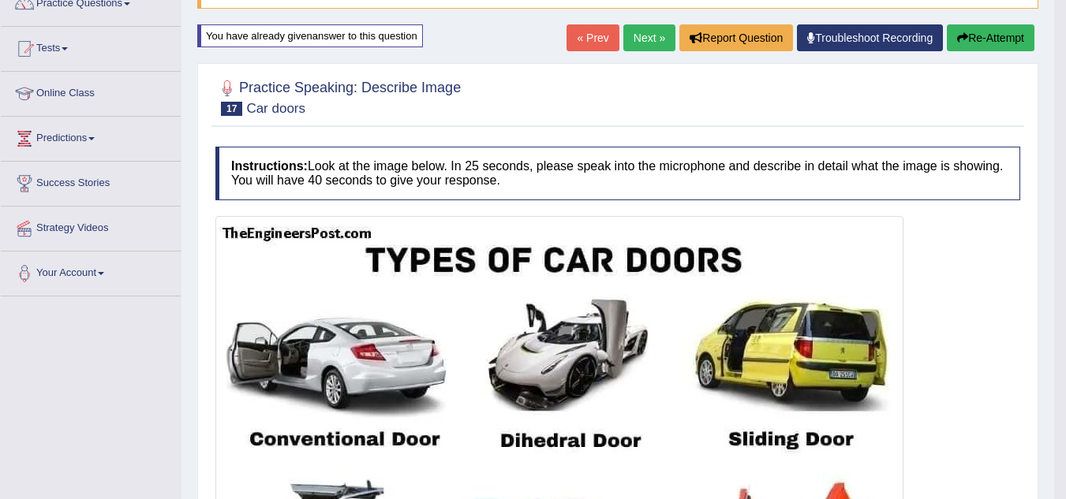
click at [987, 30] on button "Re-Attempt" at bounding box center [991, 37] width 88 height 27
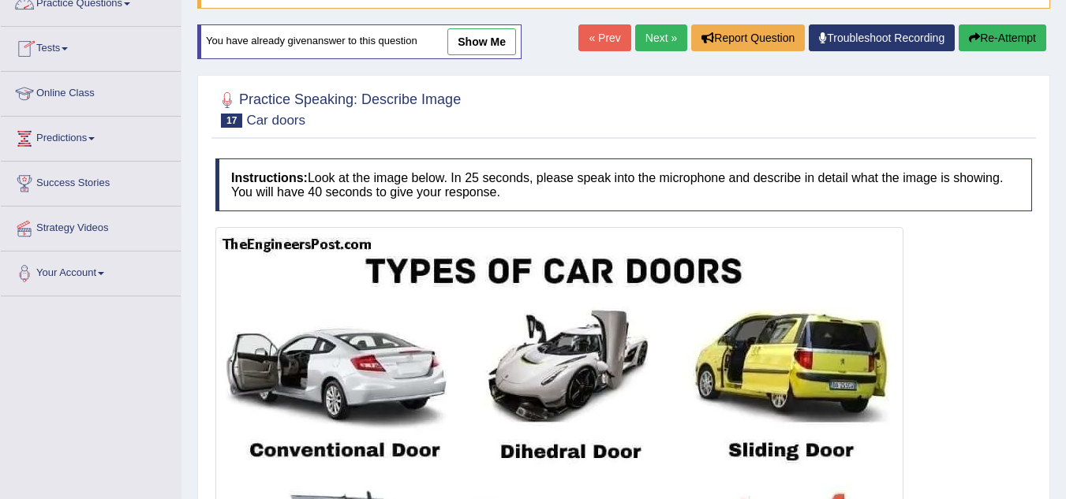
click at [110, 6] on link "Practice Questions" at bounding box center [91, 1] width 180 height 39
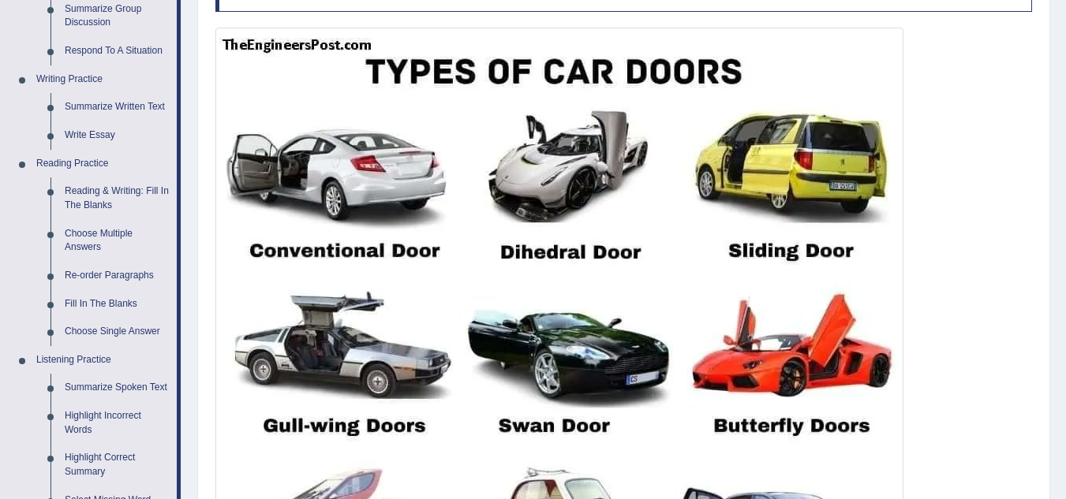
scroll to position [352, 0]
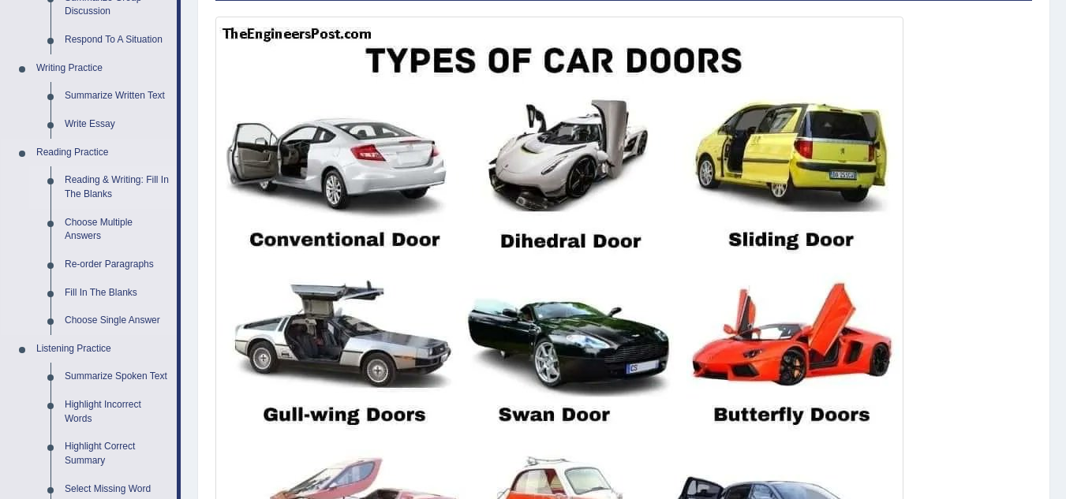
click at [94, 183] on link "Reading & Writing: Fill In The Blanks" at bounding box center [117, 187] width 119 height 42
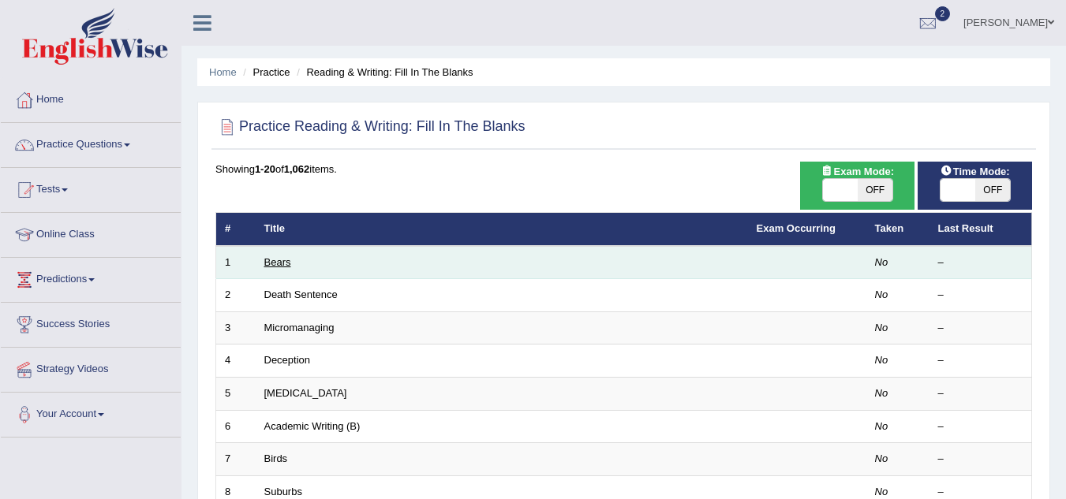
drag, startPoint x: 278, startPoint y: 255, endPoint x: 276, endPoint y: 264, distance: 9.6
click at [276, 264] on td "Bears" at bounding box center [502, 262] width 492 height 33
click at [276, 264] on link "Bears" at bounding box center [277, 262] width 27 height 12
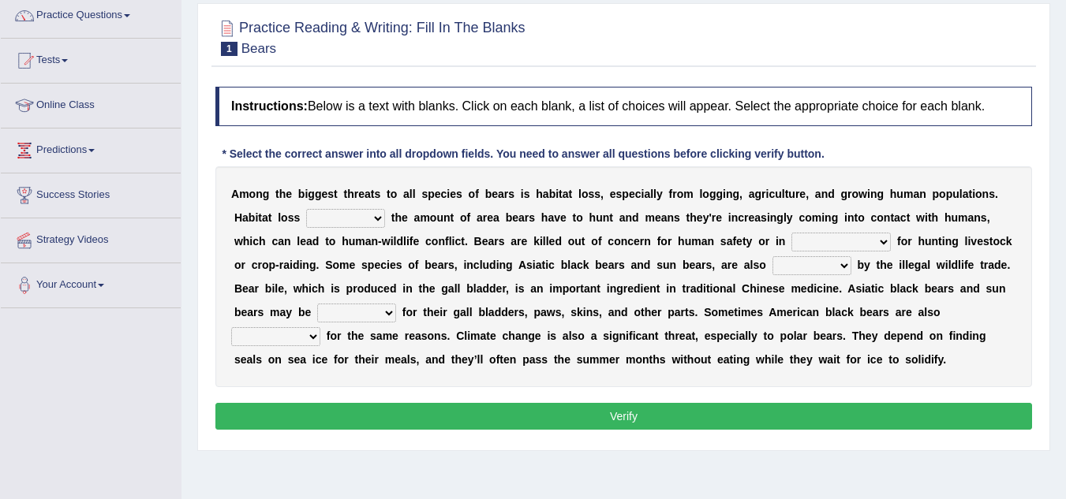
scroll to position [130, 0]
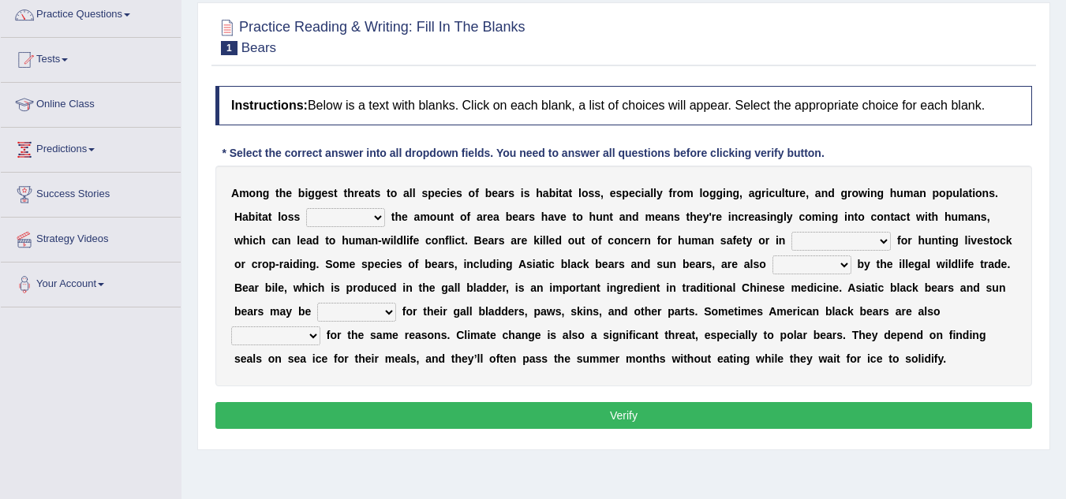
click at [379, 218] on select "increases reduces complies interacts" at bounding box center [345, 217] width 79 height 19
select select "interacts"
click at [306, 208] on select "increases reduces complies interacts" at bounding box center [345, 217] width 79 height 19
click at [882, 241] on select "coalition retaliation appreciation disinformation" at bounding box center [840, 241] width 99 height 19
select select "retaliation"
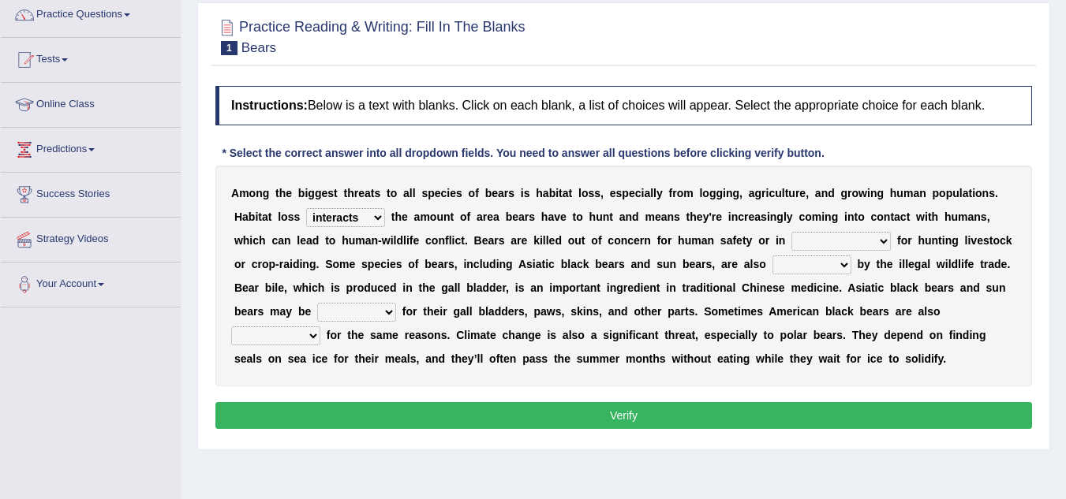
click at [791, 232] on select "coalition retaliation appreciation disinformation" at bounding box center [840, 241] width 99 height 19
click at [839, 264] on select "protected prohibited fattened threatened" at bounding box center [811, 265] width 79 height 19
select select "threatened"
click at [772, 256] on select "protected prohibited fattened threatened" at bounding box center [811, 265] width 79 height 19
click at [380, 312] on select "poached squelched coached blenched" at bounding box center [356, 312] width 79 height 19
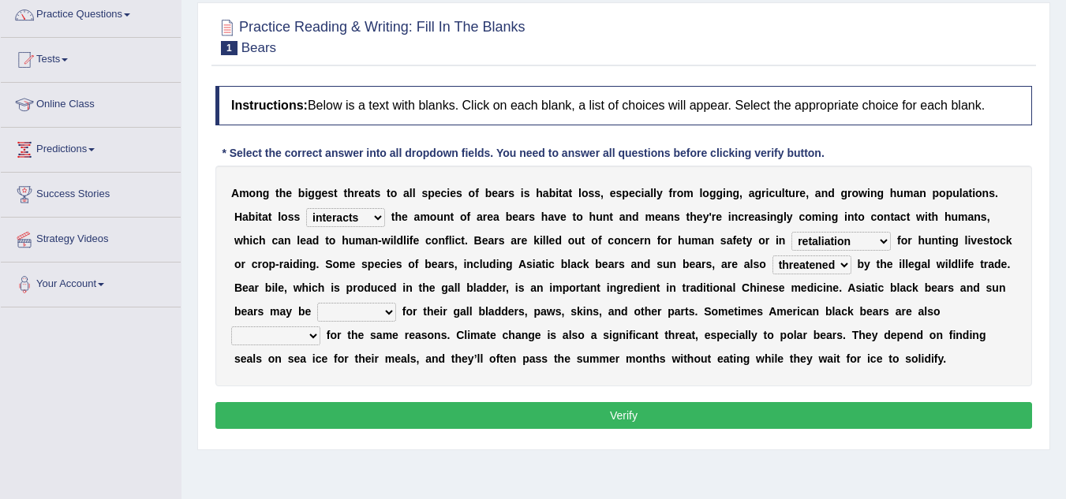
select select "blenched"
click at [317, 303] on select "poached squelched coached blenched" at bounding box center [356, 312] width 79 height 19
click at [304, 338] on select "begot foreseen encountered targeted" at bounding box center [275, 336] width 89 height 19
select select "targeted"
click at [231, 327] on select "begot foreseen encountered targeted" at bounding box center [275, 336] width 89 height 19
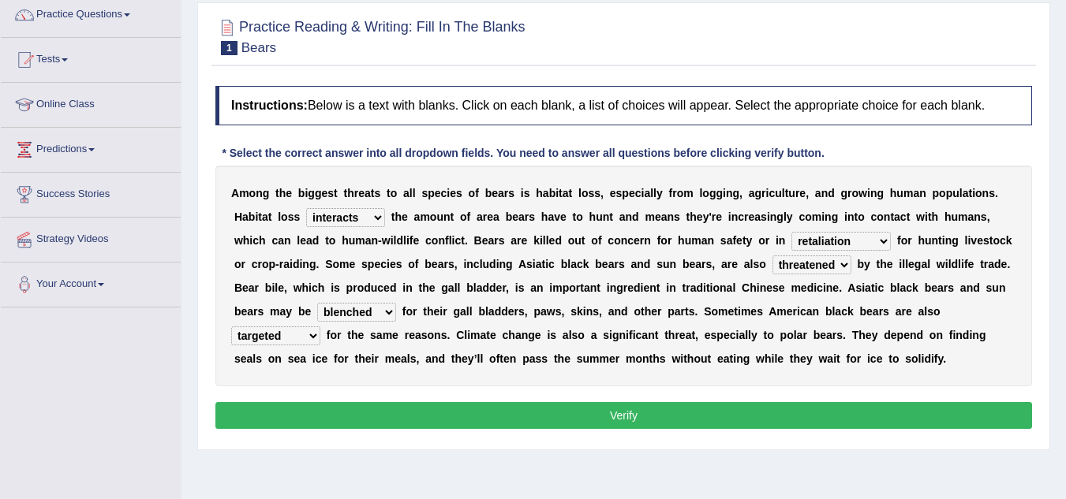
click at [439, 417] on button "Verify" at bounding box center [623, 415] width 816 height 27
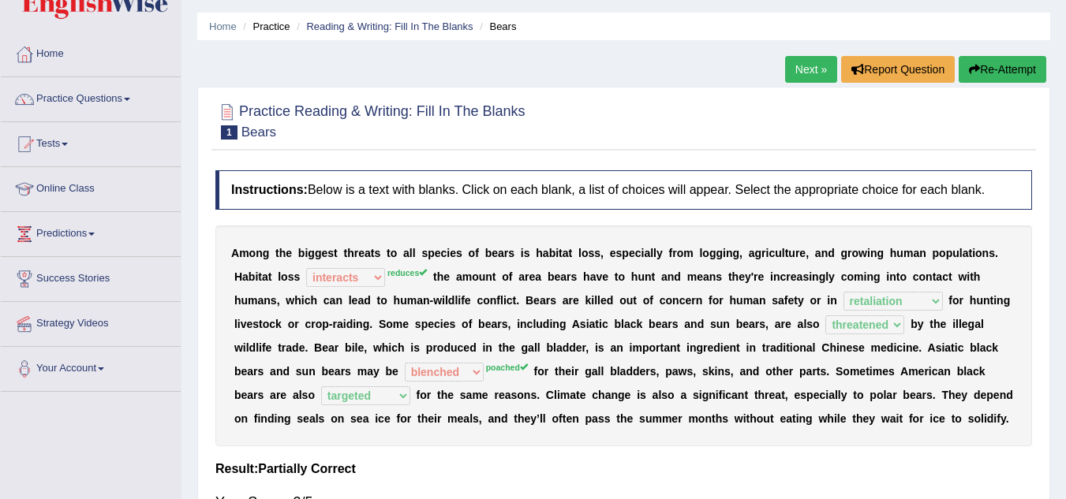
scroll to position [44, 0]
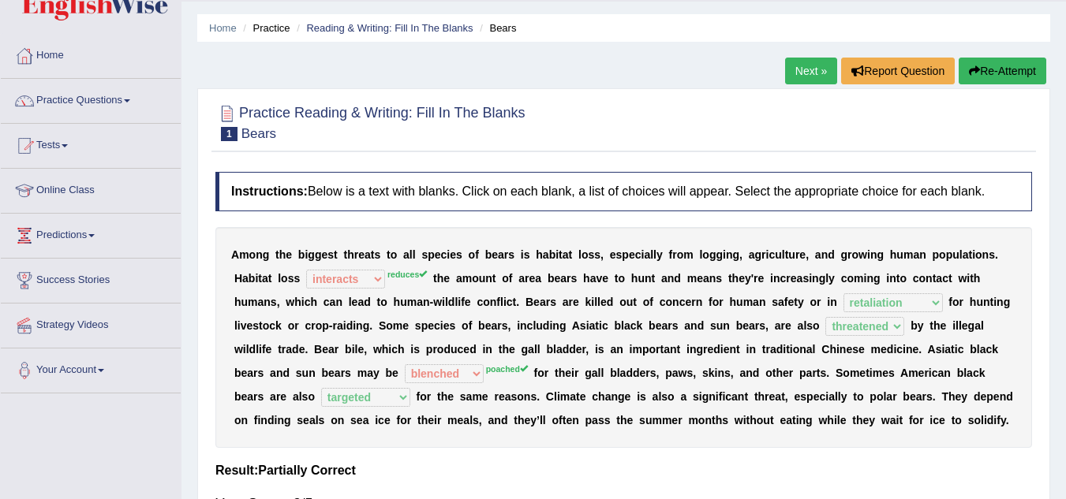
click at [815, 62] on link "Next »" at bounding box center [811, 71] width 52 height 27
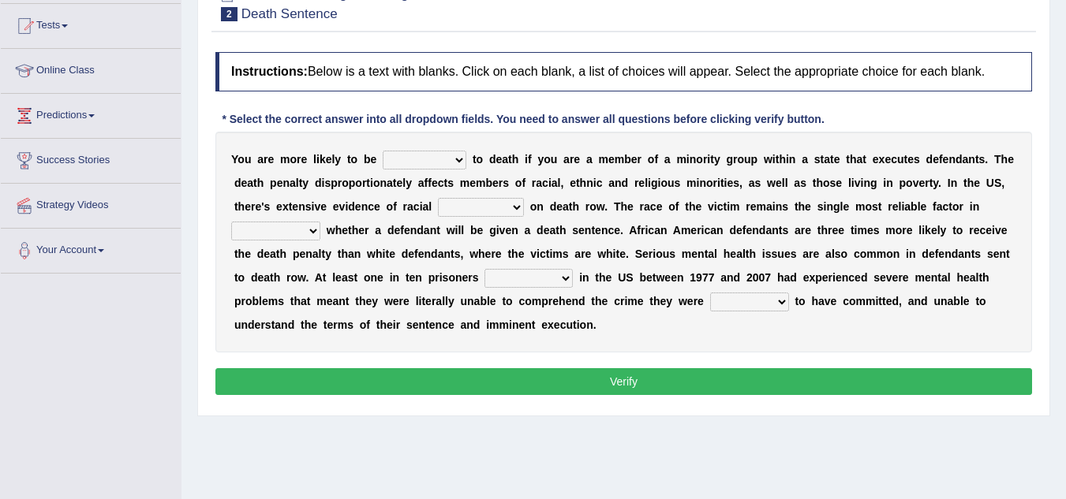
scroll to position [172, 0]
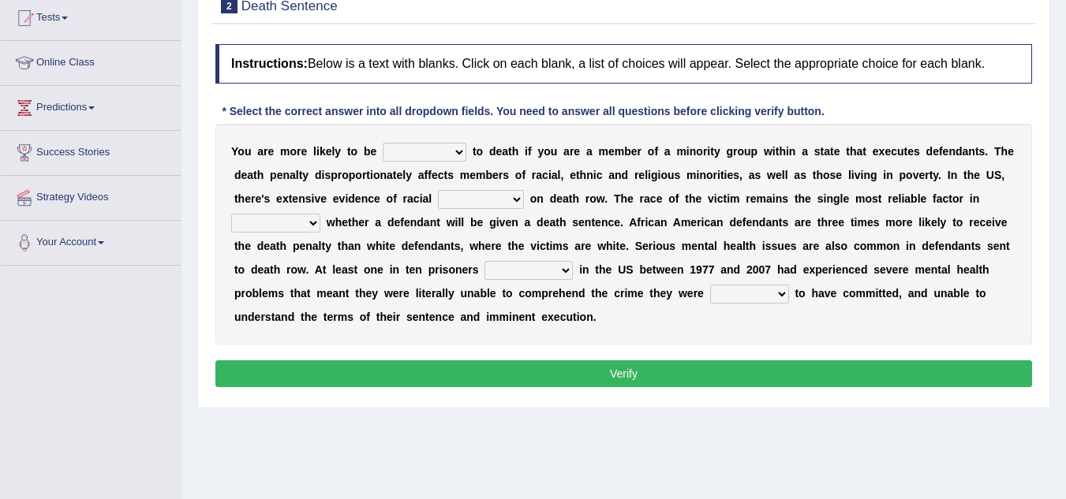
click at [460, 150] on select "penalized blamed complained sentenced" at bounding box center [425, 152] width 84 height 19
select select "sentenced"
click at [383, 143] on select "penalized blamed complained sentenced" at bounding box center [425, 152] width 84 height 19
click at [517, 197] on select "bias equality appearance background" at bounding box center [481, 199] width 86 height 19
select select "equality"
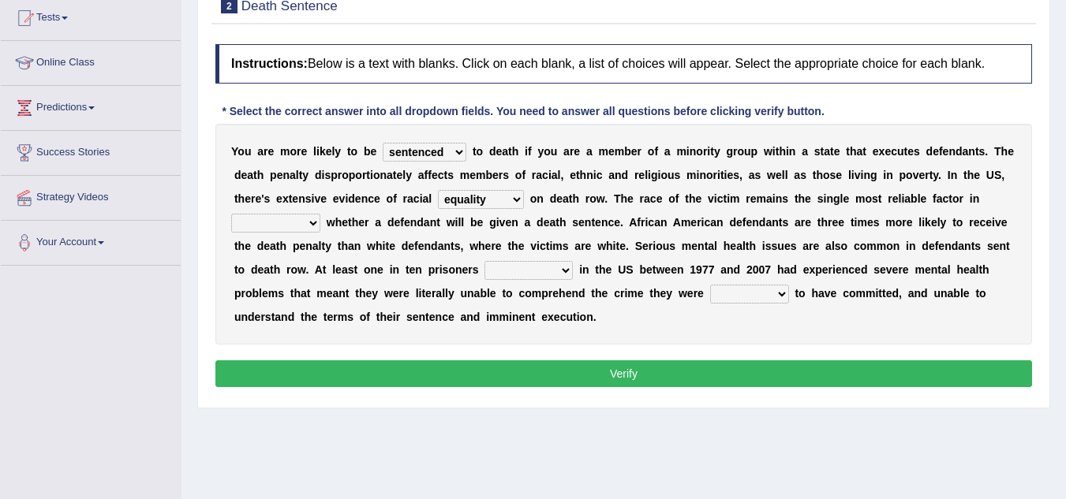
click at [438, 190] on select "bias equality appearance background" at bounding box center [481, 199] width 86 height 19
click at [311, 224] on select "determining adjoining undermining examining" at bounding box center [275, 223] width 89 height 19
select select "examining"
click at [231, 214] on select "determining adjoining undermining examining" at bounding box center [275, 223] width 89 height 19
click at [566, 267] on select "electrocuted persecuted executed captured" at bounding box center [528, 270] width 88 height 19
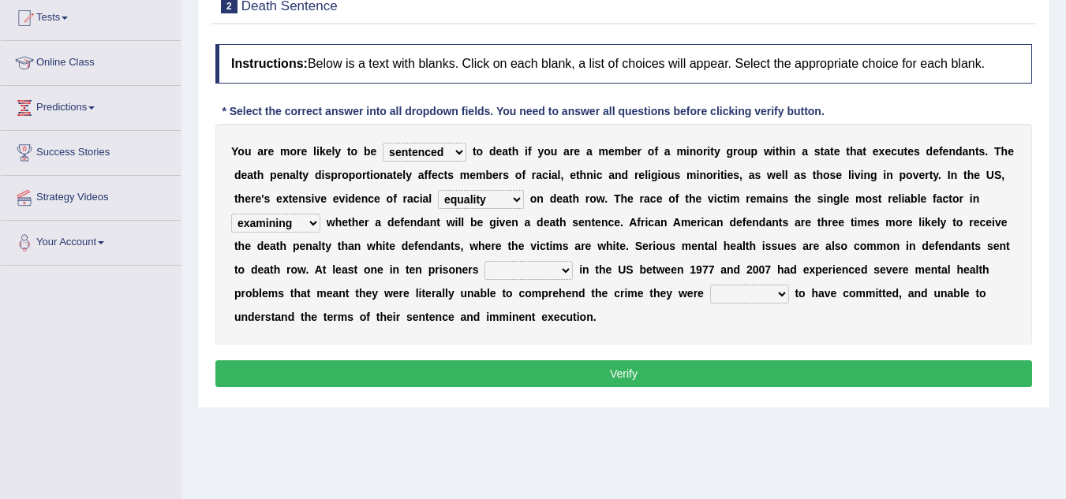
select select "persecuted"
click at [484, 261] on select "electrocuted persecuted executed captured" at bounding box center [528, 270] width 88 height 19
click at [769, 295] on select "alleged acclaimed persuaded claimed" at bounding box center [749, 294] width 79 height 19
select select "alleged"
click at [710, 285] on select "alleged acclaimed persuaded claimed" at bounding box center [749, 294] width 79 height 19
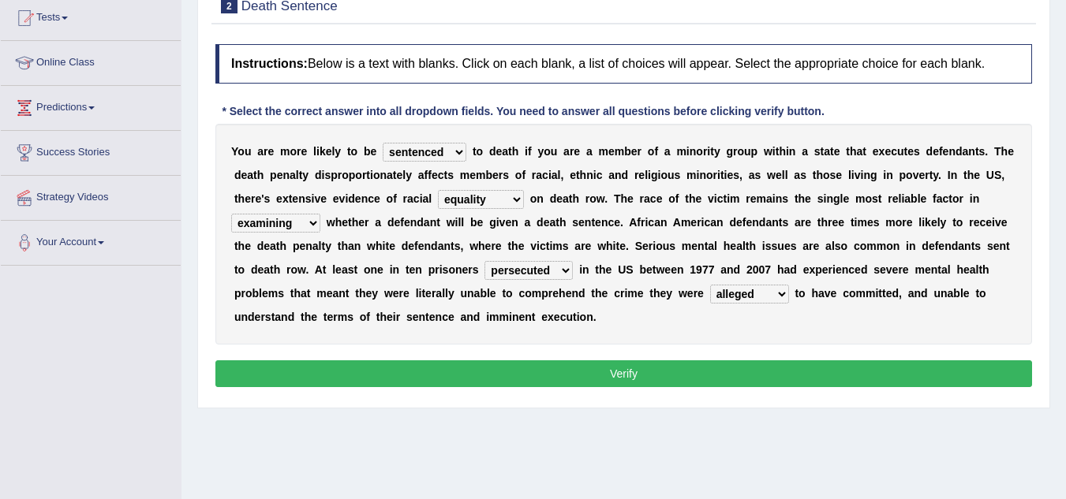
click at [655, 373] on button "Verify" at bounding box center [623, 374] width 816 height 27
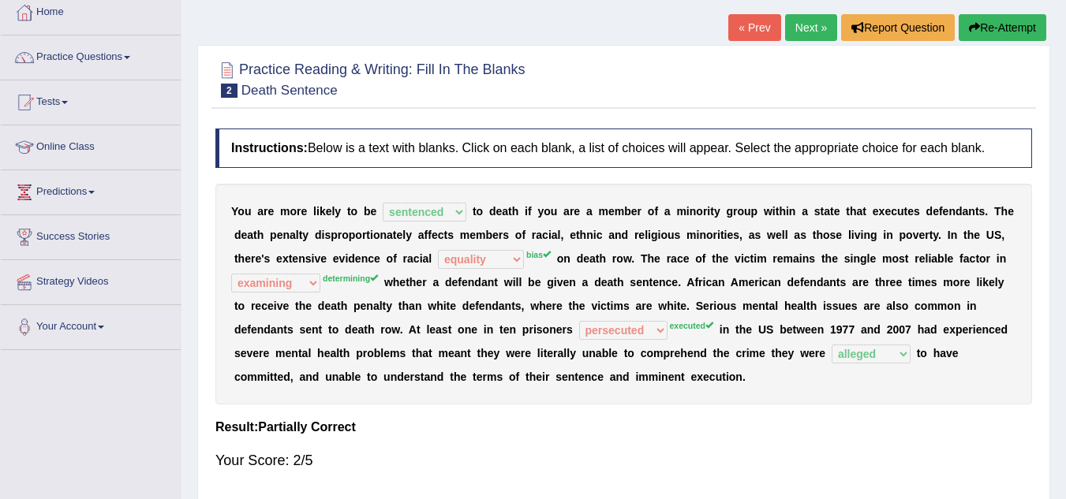
scroll to position [0, 0]
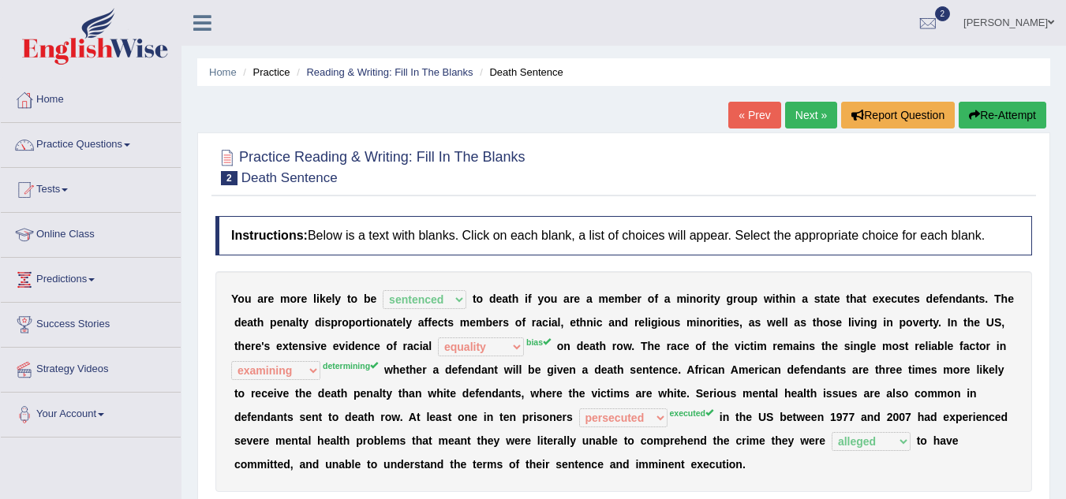
click at [801, 118] on link "Next »" at bounding box center [811, 115] width 52 height 27
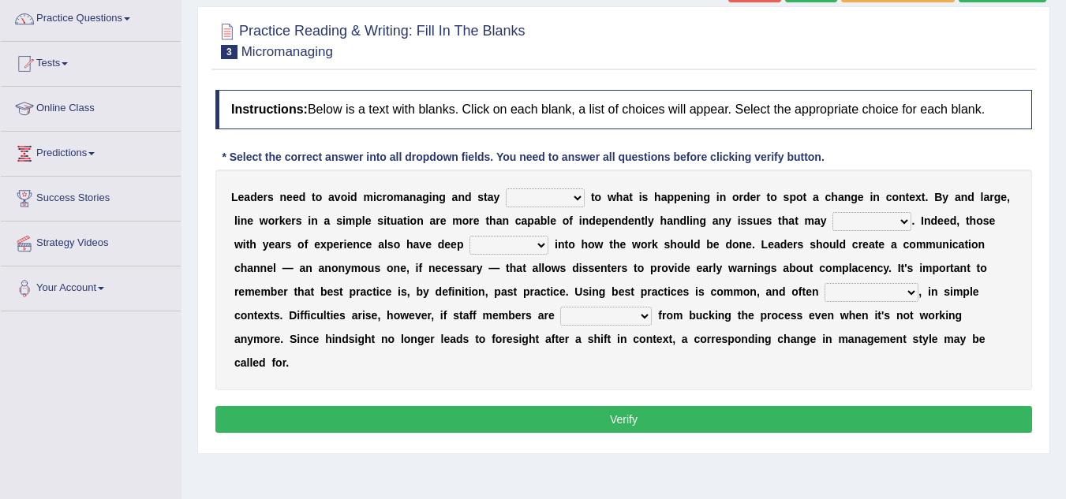
scroll to position [133, 0]
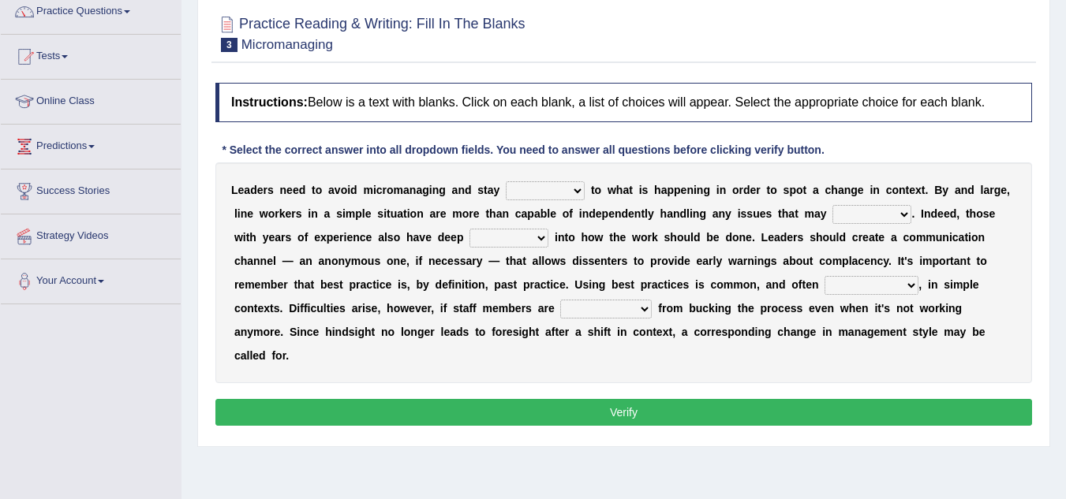
click at [575, 190] on select "complied connected precise concise" at bounding box center [545, 190] width 79 height 19
select select "concise"
click at [506, 181] on select "complied connected precise concise" at bounding box center [545, 190] width 79 height 19
click at [898, 209] on select "apprise rise encounter arise" at bounding box center [871, 214] width 79 height 19
select select "encounter"
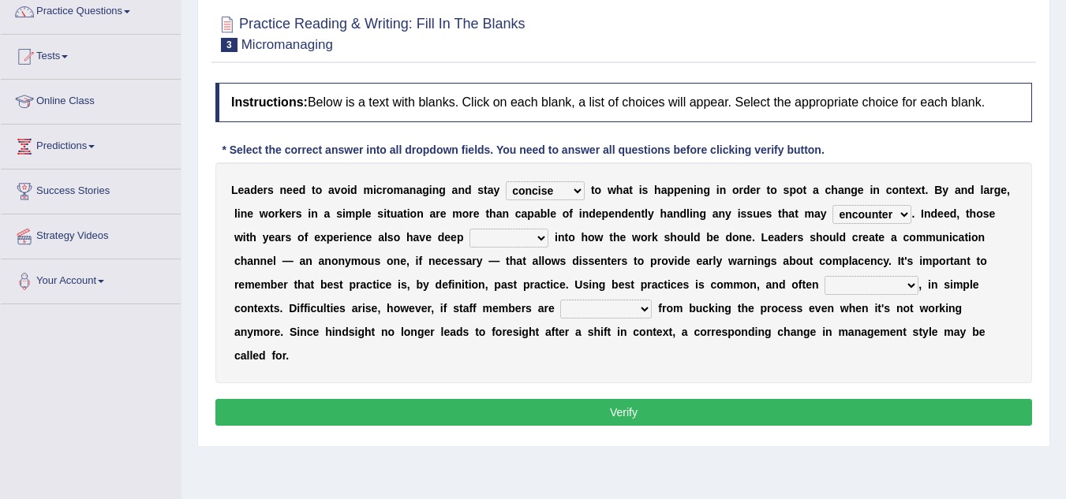
click at [832, 205] on select "apprise rise encounter arise" at bounding box center [871, 214] width 79 height 19
click at [540, 236] on select "incursion insight indignity indication" at bounding box center [508, 238] width 79 height 19
select select "incursion"
click at [469, 229] on select "incursion insight indignity indication" at bounding box center [508, 238] width 79 height 19
click at [905, 284] on select "inappropriate apprehensive appropriate forbidden" at bounding box center [871, 285] width 94 height 19
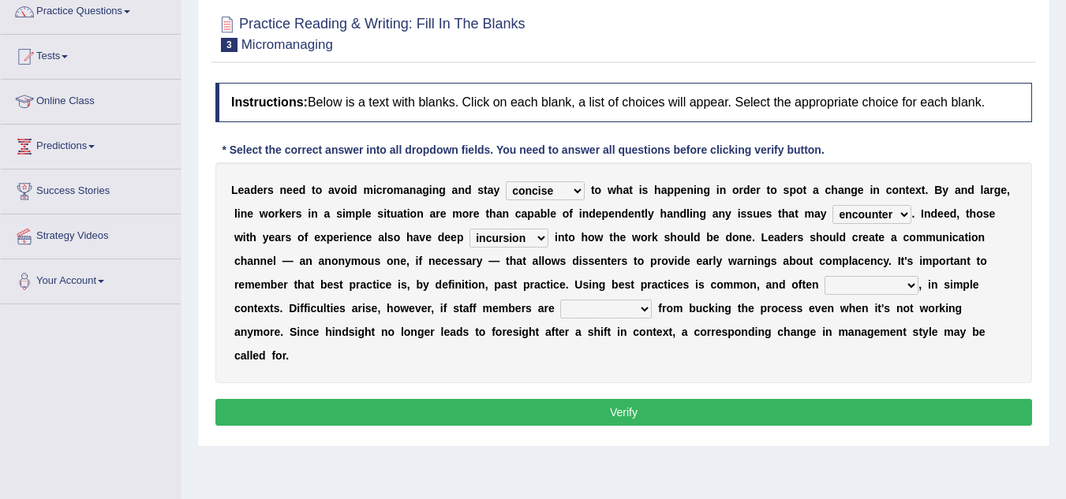
select select "forbidden"
click at [824, 276] on select "inappropriate apprehensive appropriate forbidden" at bounding box center [871, 285] width 94 height 19
click at [641, 308] on select "disarranged disinclined discouraged disintegrated" at bounding box center [606, 309] width 92 height 19
select select "disarranged"
click at [560, 300] on select "disarranged disinclined discouraged disintegrated" at bounding box center [606, 309] width 92 height 19
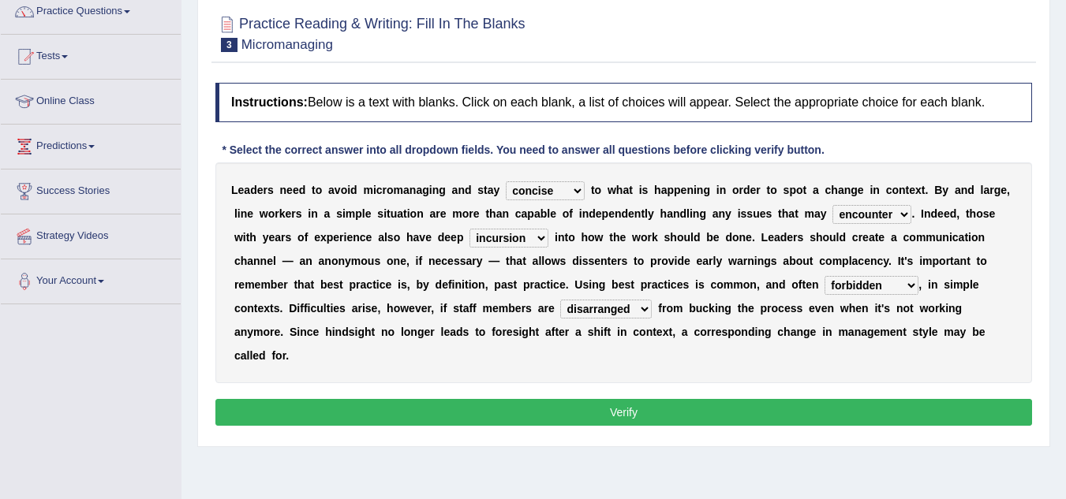
click at [560, 410] on button "Verify" at bounding box center [623, 412] width 816 height 27
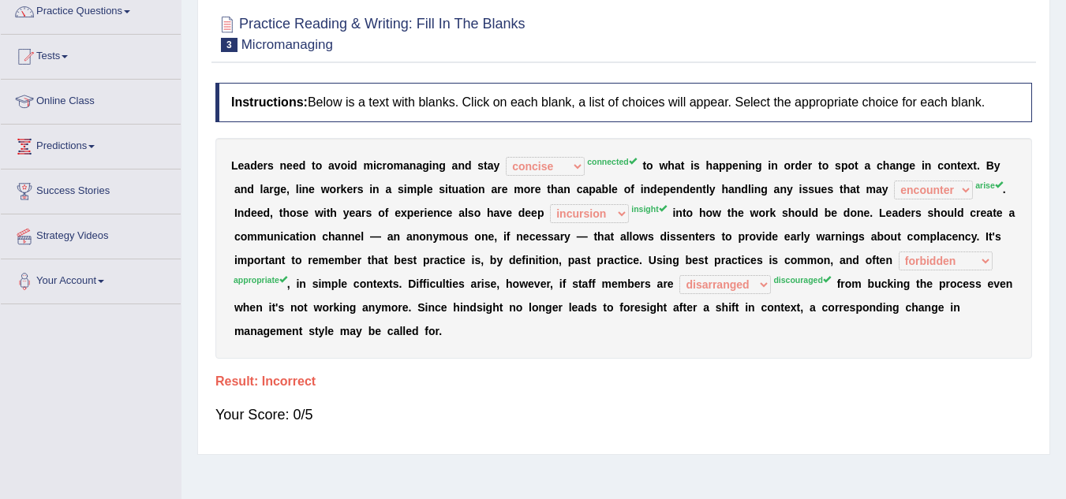
scroll to position [0, 0]
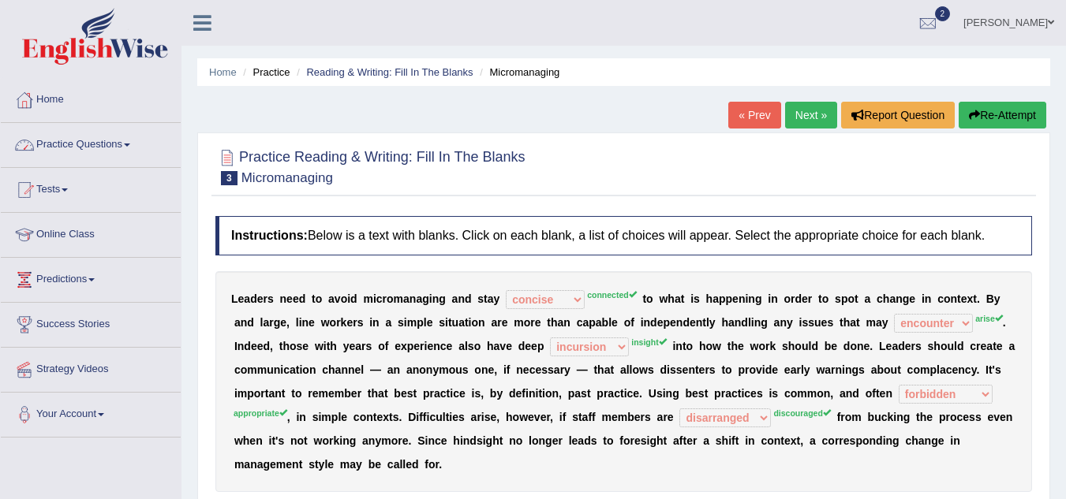
click at [90, 147] on link "Practice Questions" at bounding box center [91, 142] width 180 height 39
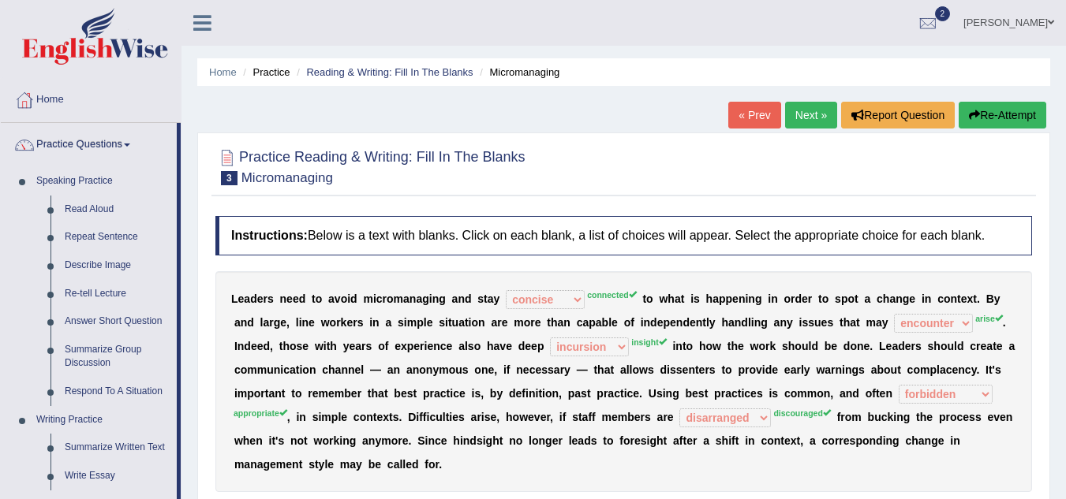
drag, startPoint x: 178, startPoint y: 245, endPoint x: 177, endPoint y: 327, distance: 81.3
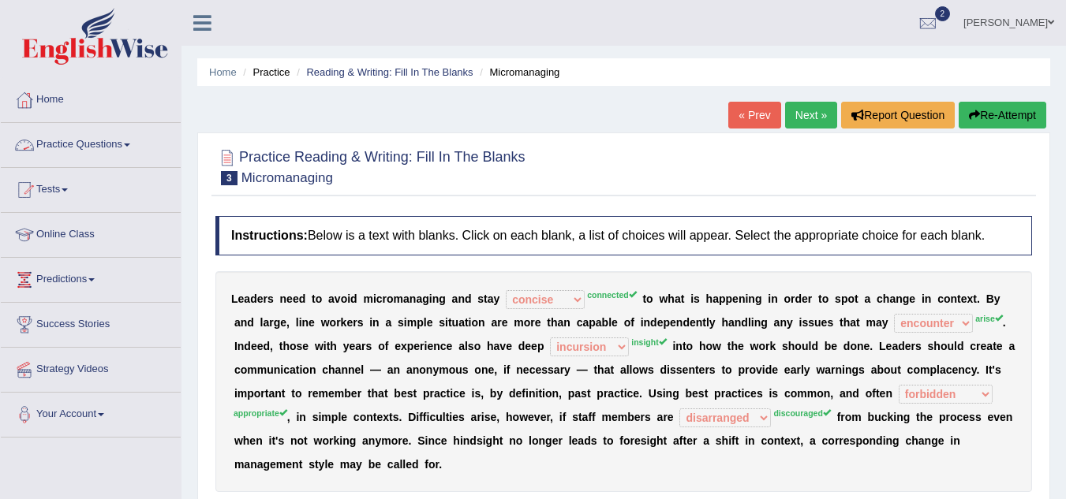
click at [109, 143] on link "Practice Questions" at bounding box center [91, 142] width 180 height 39
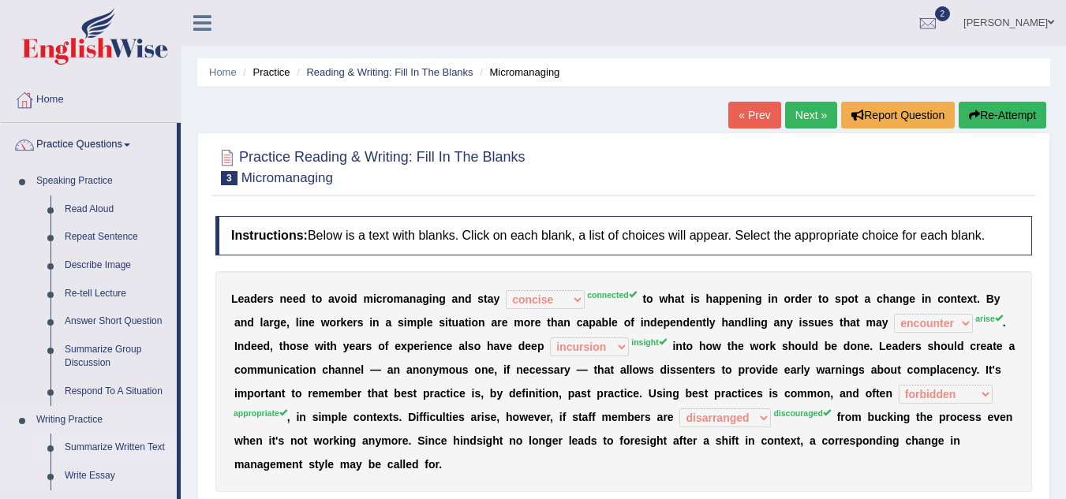
click at [129, 445] on link "Summarize Written Text" at bounding box center [117, 448] width 119 height 28
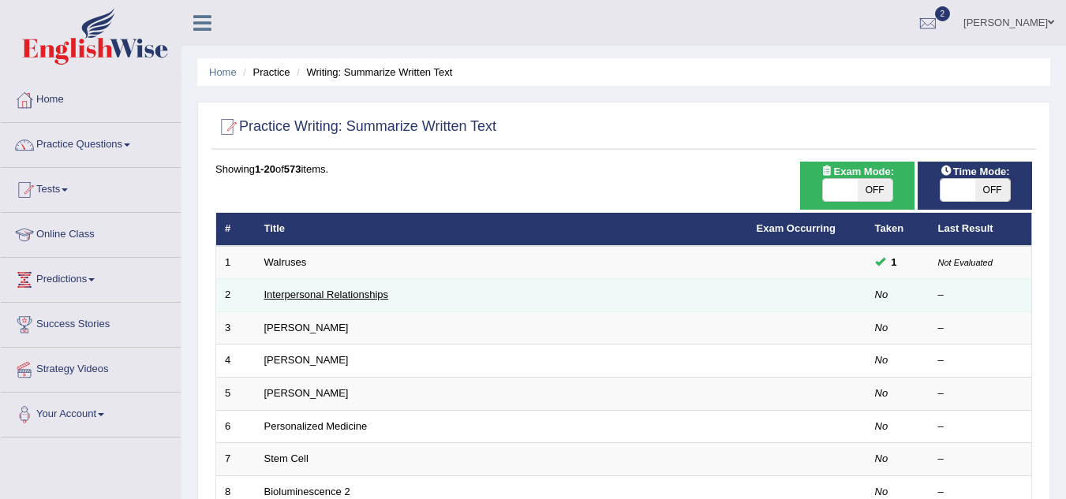
click at [305, 301] on link "Interpersonal Relationships" at bounding box center [326, 295] width 125 height 12
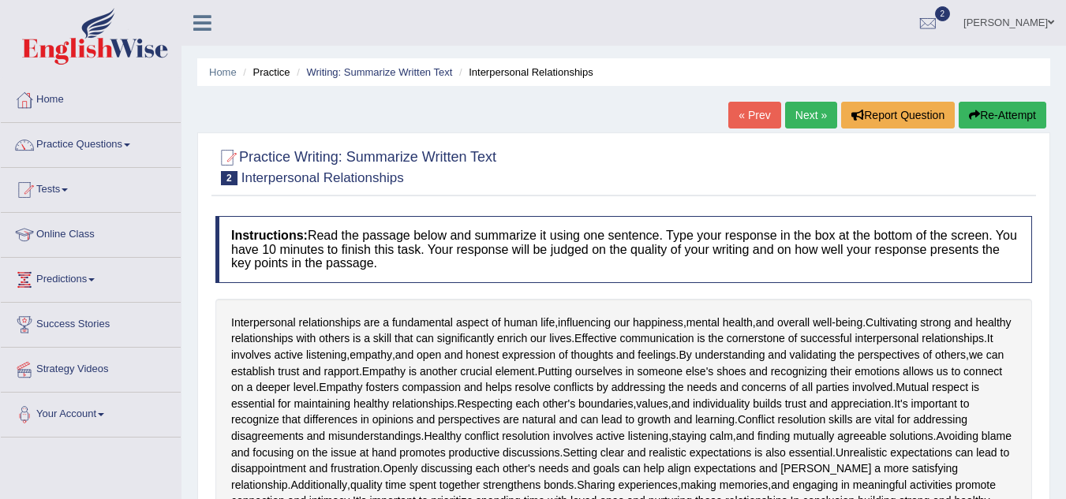
click at [106, 148] on link "Practice Questions" at bounding box center [91, 142] width 180 height 39
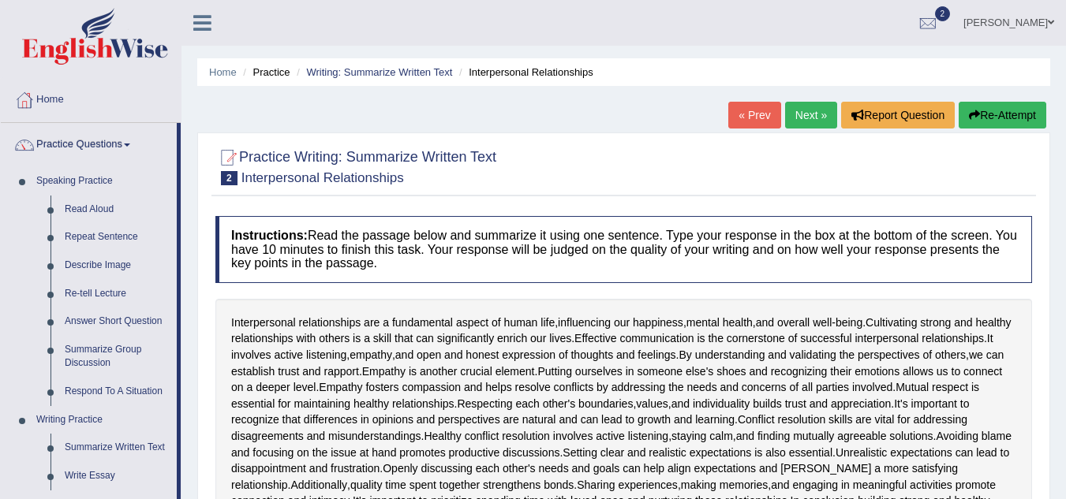
drag, startPoint x: 178, startPoint y: 276, endPoint x: 181, endPoint y: 366, distance: 90.0
drag, startPoint x: 179, startPoint y: 366, endPoint x: 177, endPoint y: 421, distance: 55.2
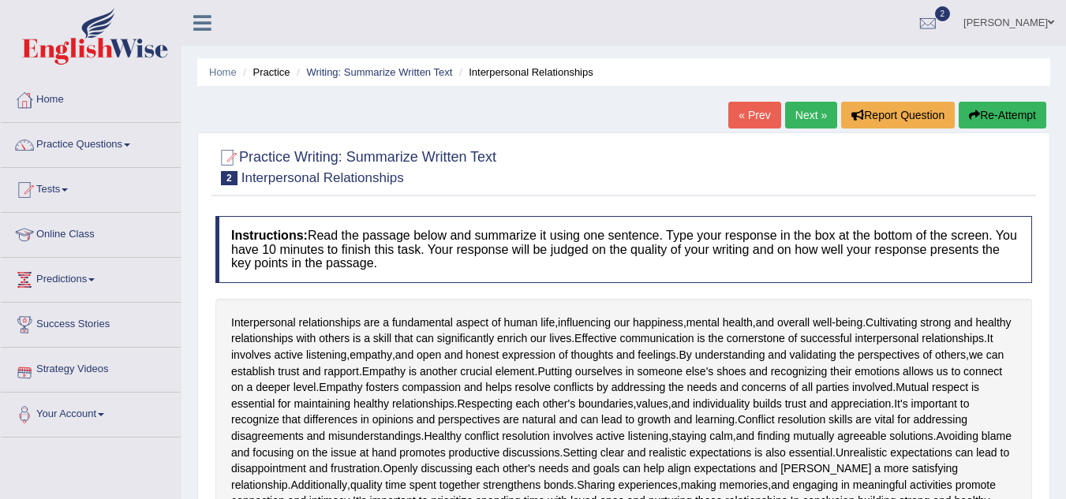
click at [92, 363] on link "Strategy Videos" at bounding box center [91, 367] width 180 height 39
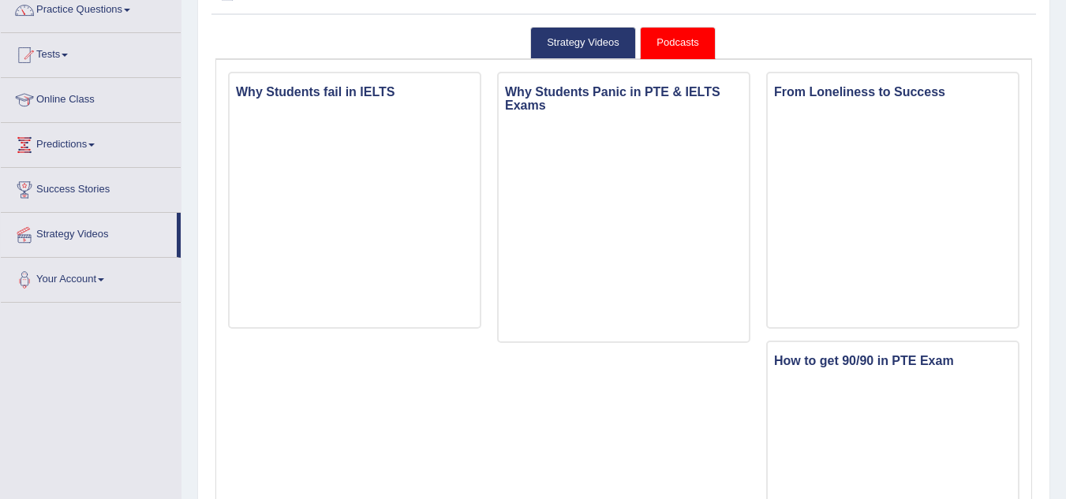
scroll to position [138, 0]
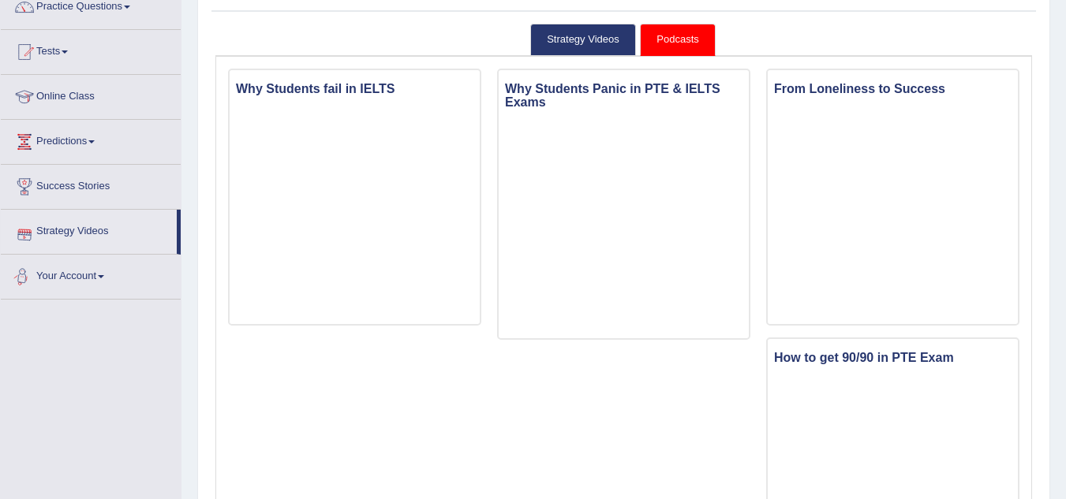
click at [65, 276] on link "Your Account" at bounding box center [91, 274] width 180 height 39
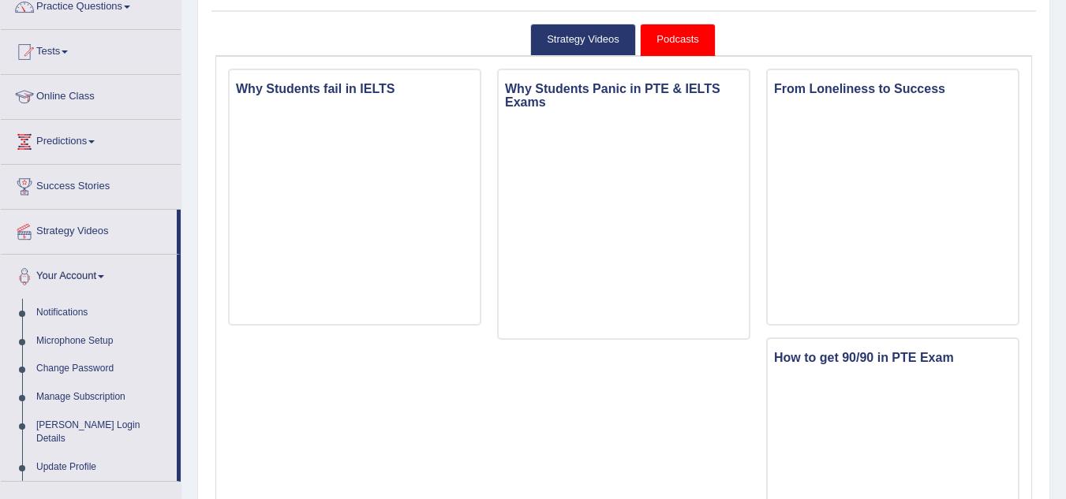
scroll to position [0, 0]
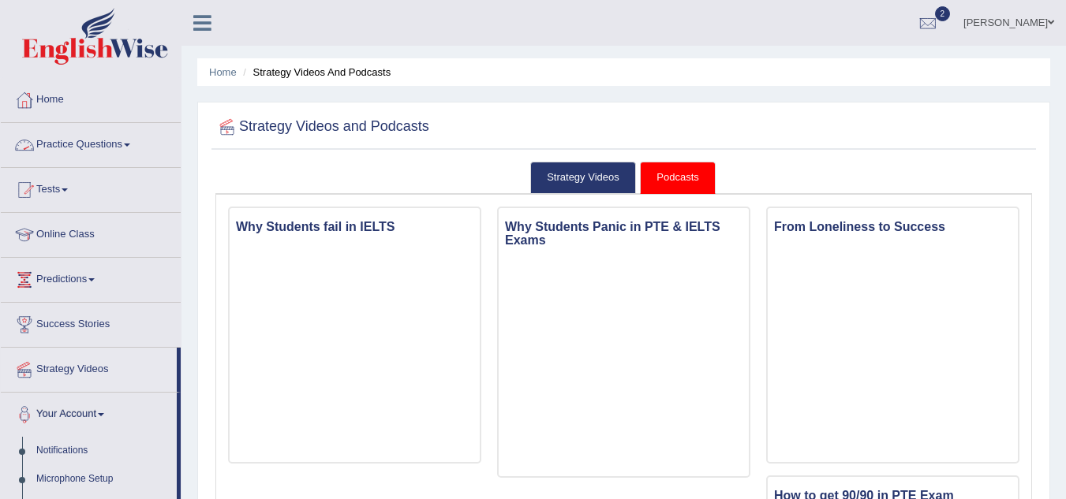
click at [99, 143] on link "Practice Questions" at bounding box center [91, 142] width 180 height 39
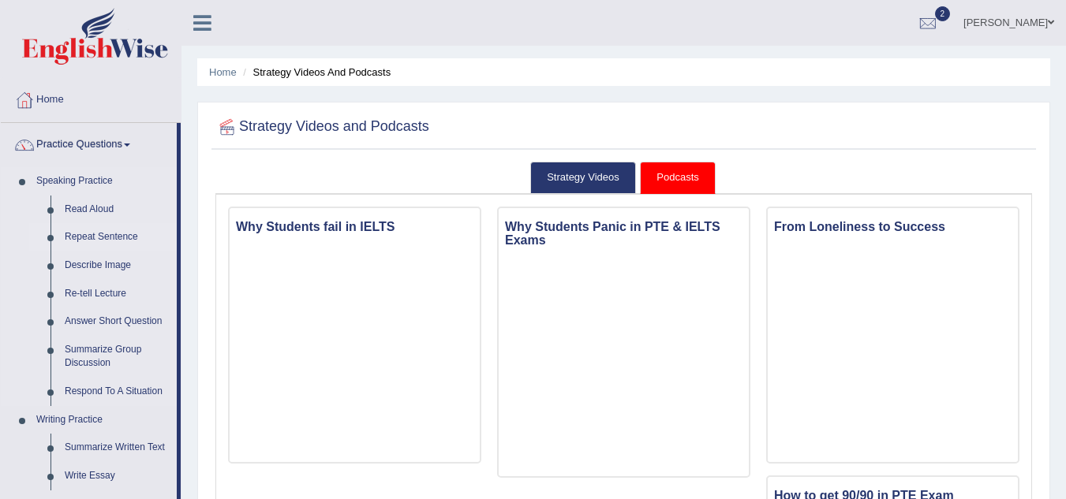
click at [103, 238] on link "Repeat Sentence" at bounding box center [117, 237] width 119 height 28
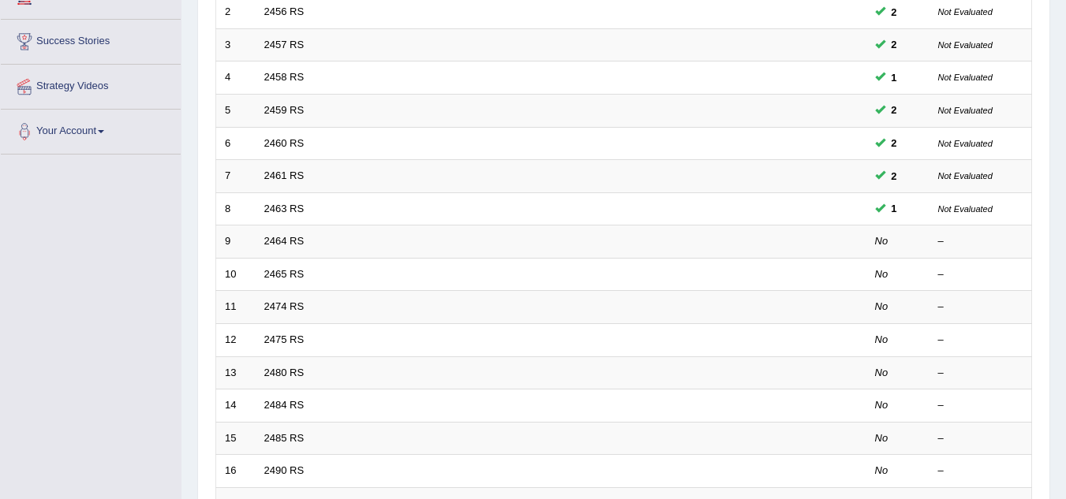
scroll to position [299, 0]
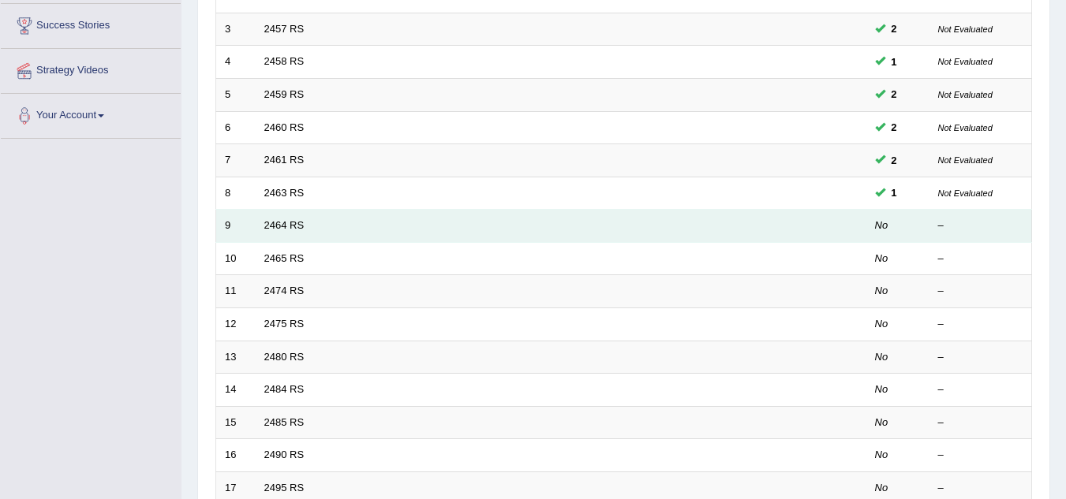
click at [321, 229] on td "2464 RS" at bounding box center [502, 226] width 492 height 33
click at [274, 224] on link "2464 RS" at bounding box center [284, 225] width 40 height 12
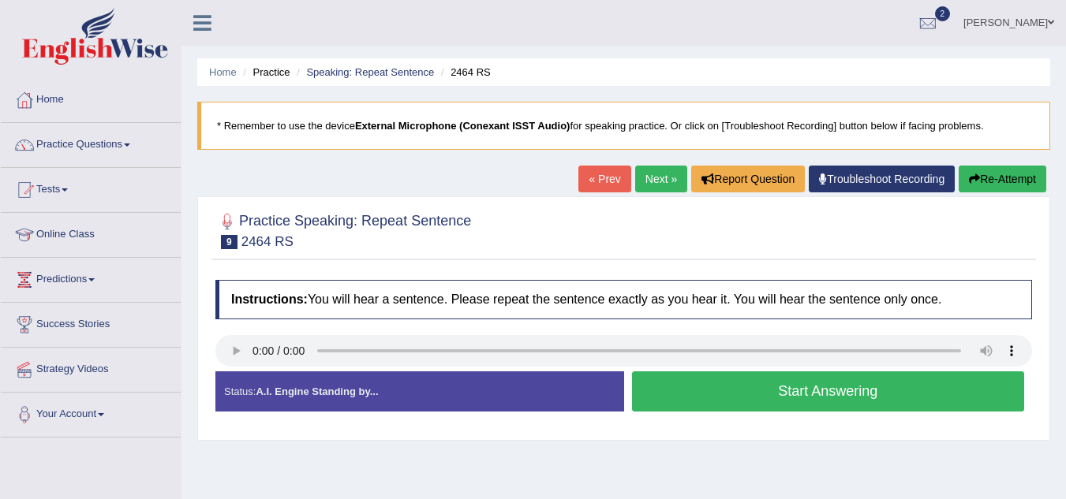
click at [847, 386] on button "Start Answering" at bounding box center [828, 392] width 393 height 40
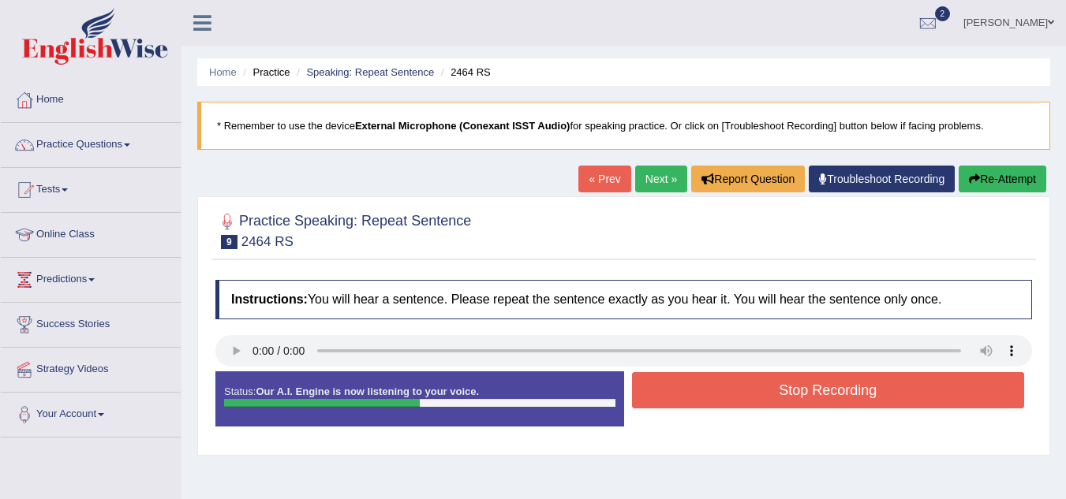
click at [779, 381] on button "Stop Recording" at bounding box center [828, 390] width 393 height 36
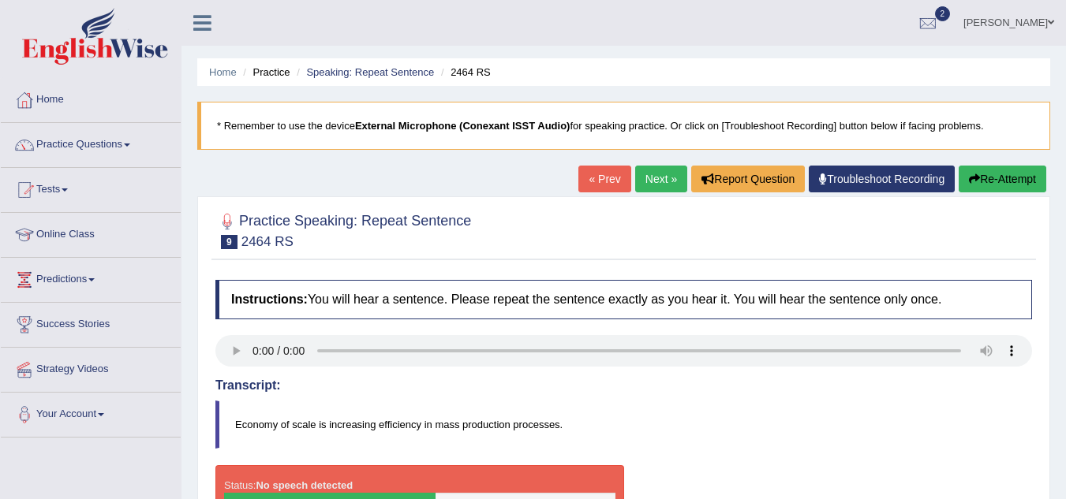
click at [999, 189] on button "Re-Attempt" at bounding box center [1002, 179] width 88 height 27
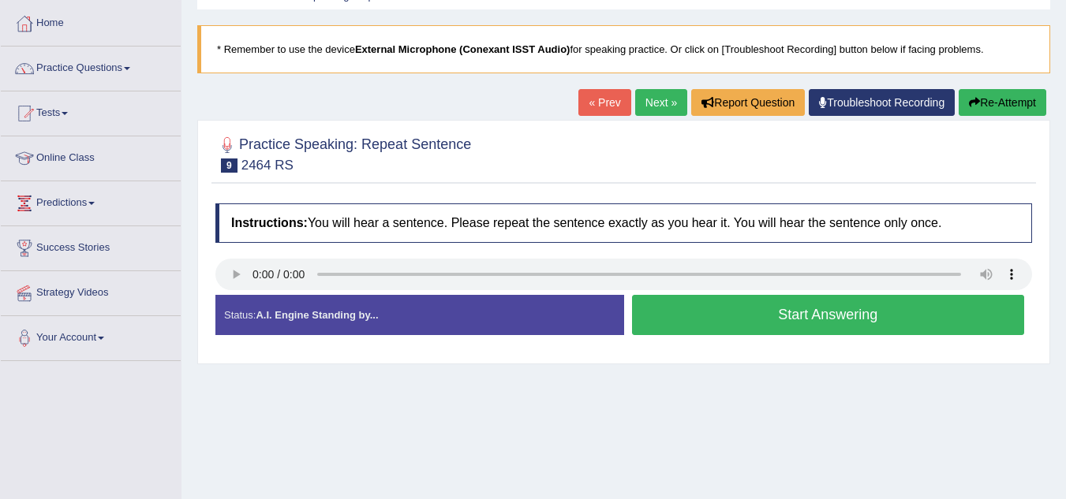
scroll to position [78, 0]
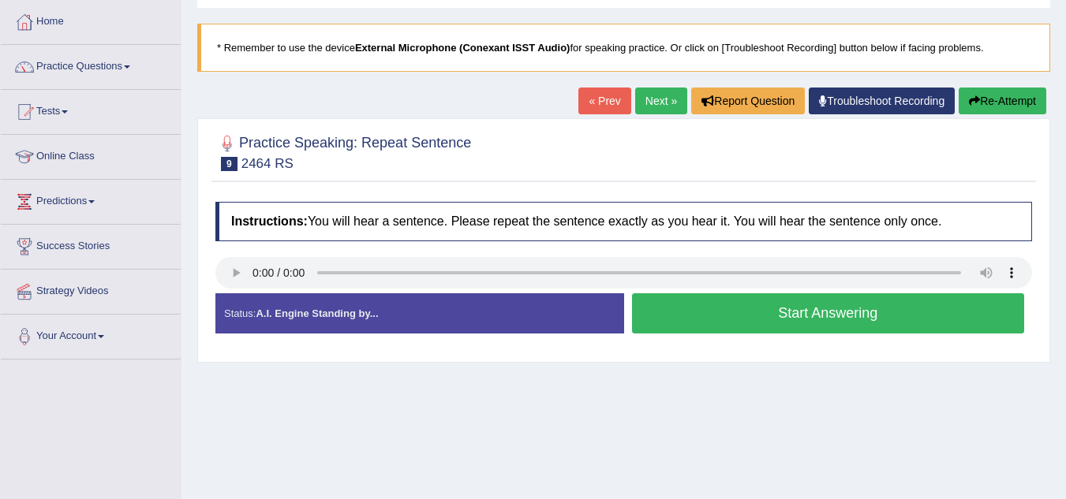
click at [704, 315] on button "Start Answering" at bounding box center [828, 313] width 393 height 40
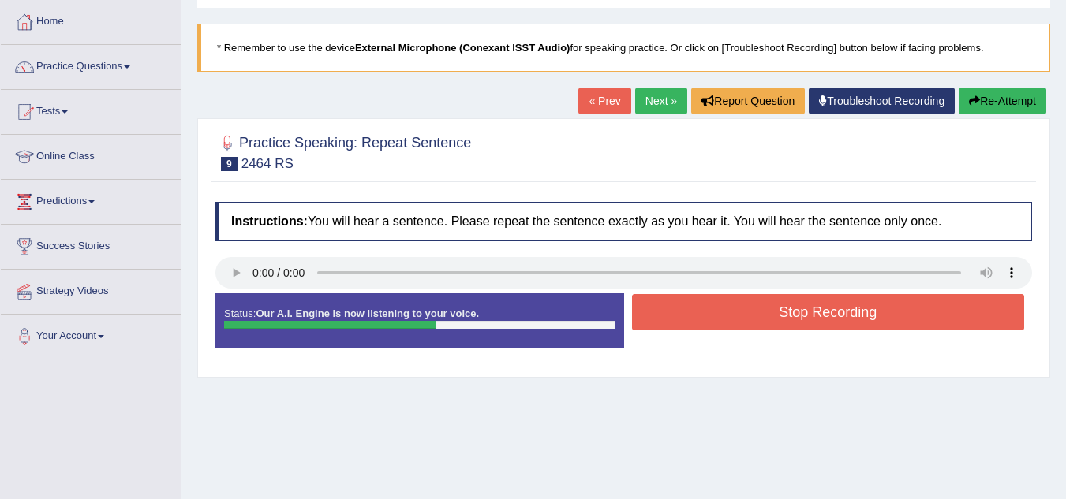
click at [704, 315] on button "Stop Recording" at bounding box center [828, 312] width 393 height 36
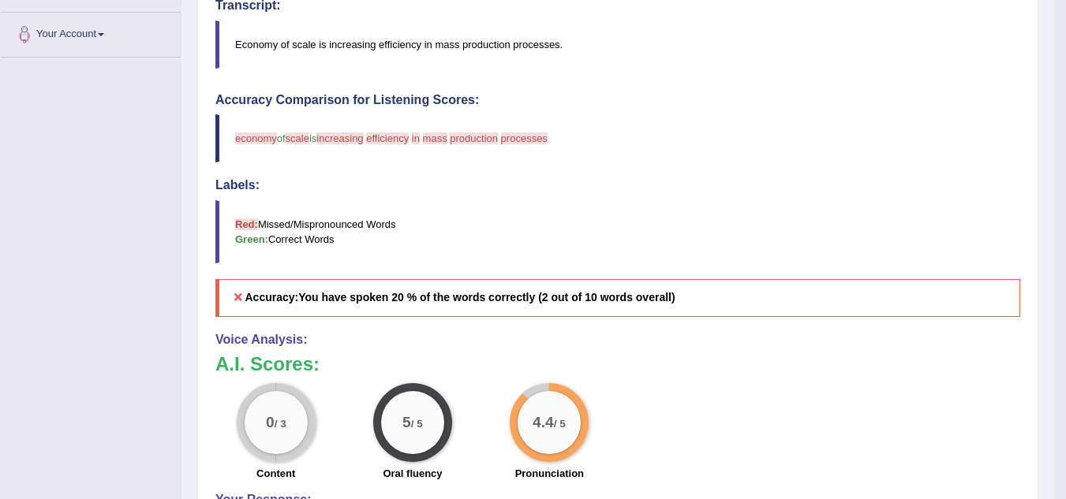
scroll to position [382, 0]
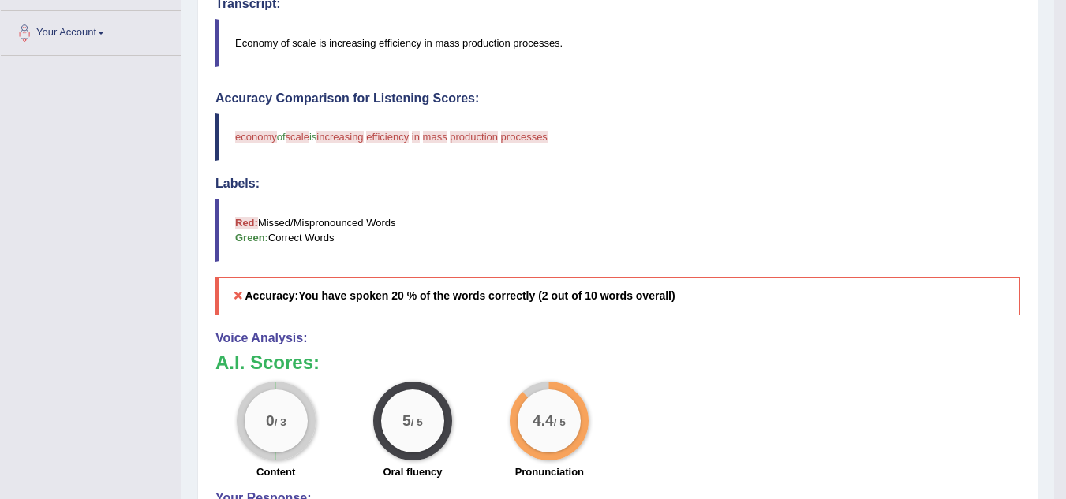
drag, startPoint x: 1059, startPoint y: 290, endPoint x: 1058, endPoint y: 316, distance: 26.0
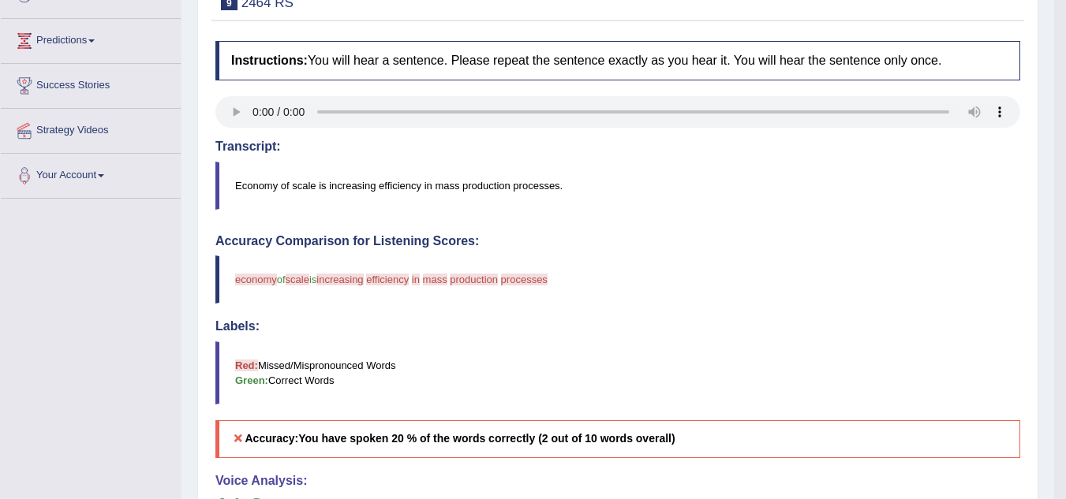
scroll to position [0, 0]
